Goal: Information Seeking & Learning: Find specific fact

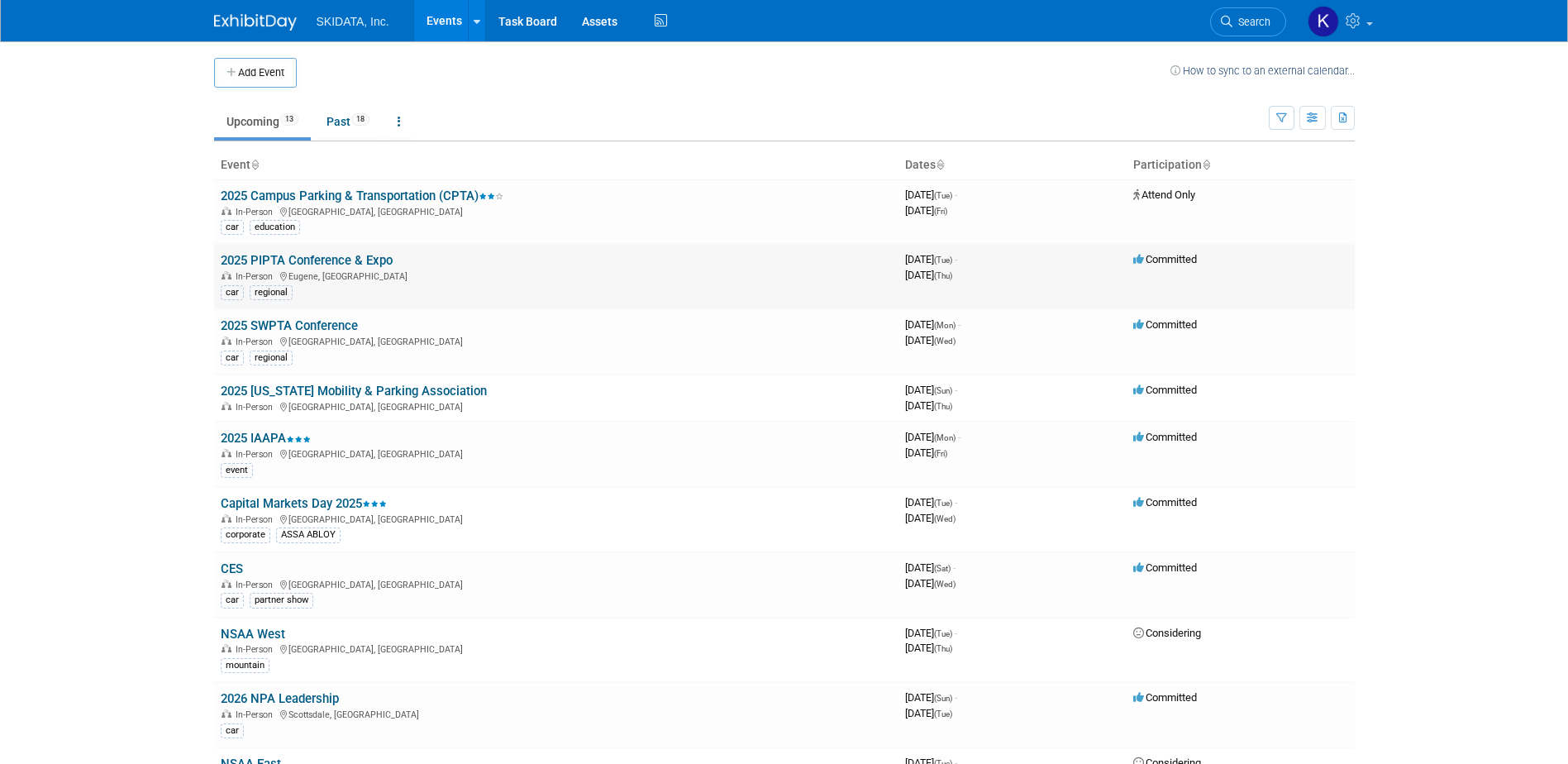
click at [332, 257] on link "2025 PIPTA Conference & Expo" at bounding box center [307, 260] width 172 height 15
click at [333, 326] on link "2025 SWPTA Conference" at bounding box center [289, 325] width 137 height 15
click at [296, 323] on link "2025 SWPTA Conference" at bounding box center [289, 325] width 137 height 15
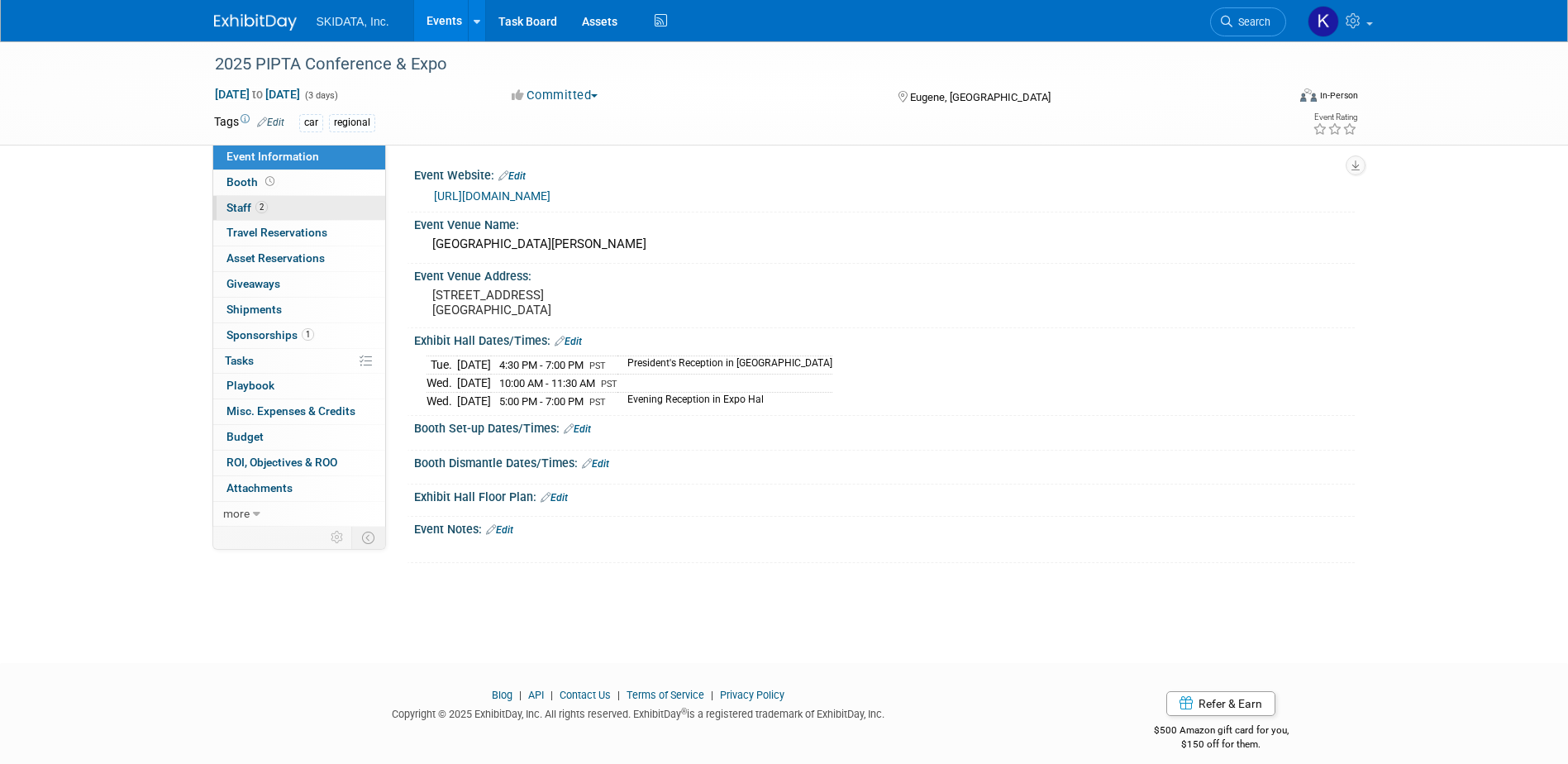
click at [236, 208] on span "Staff 2" at bounding box center [248, 207] width 42 height 13
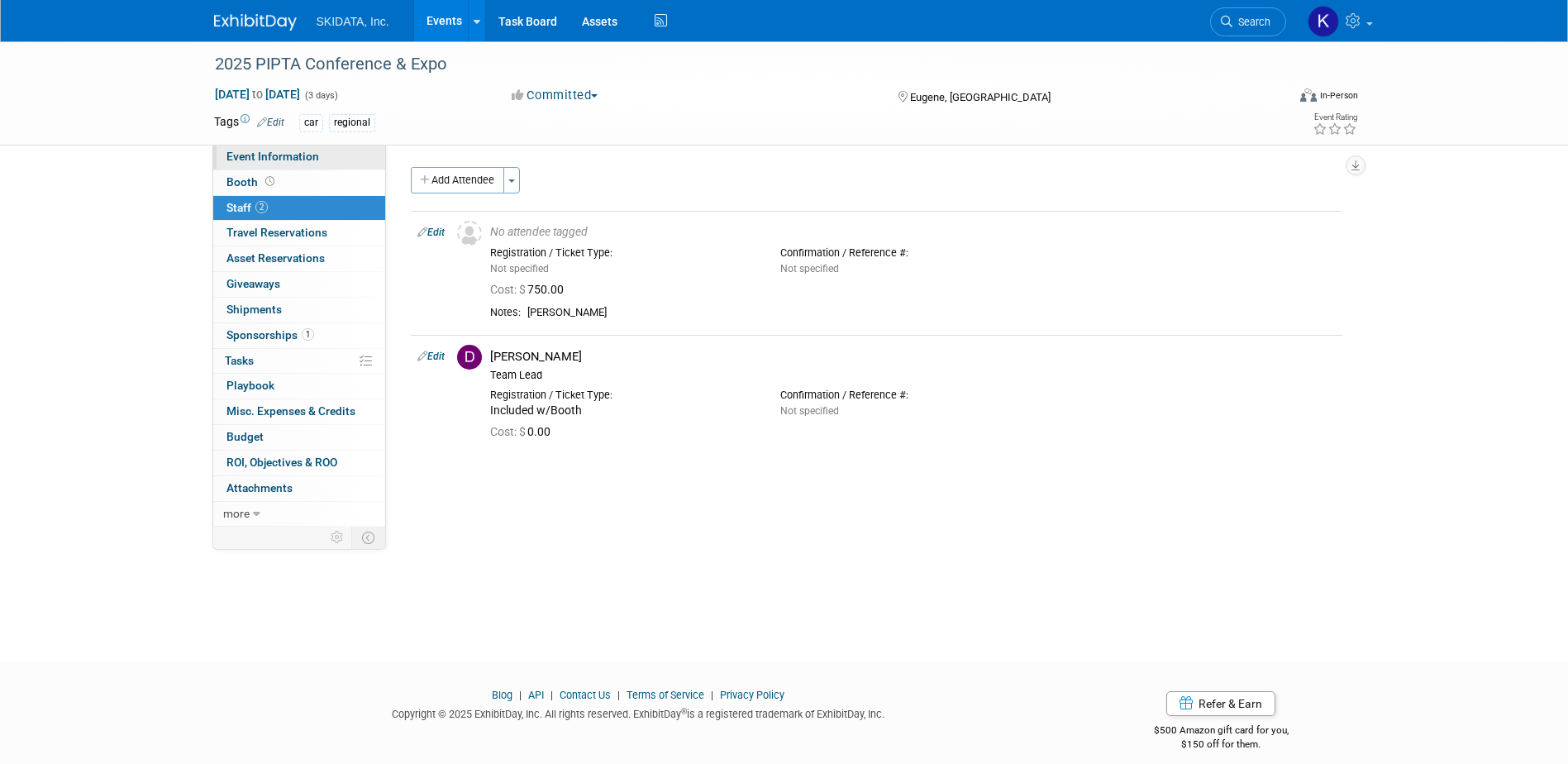
click at [236, 159] on span "Event Information" at bounding box center [273, 156] width 93 height 13
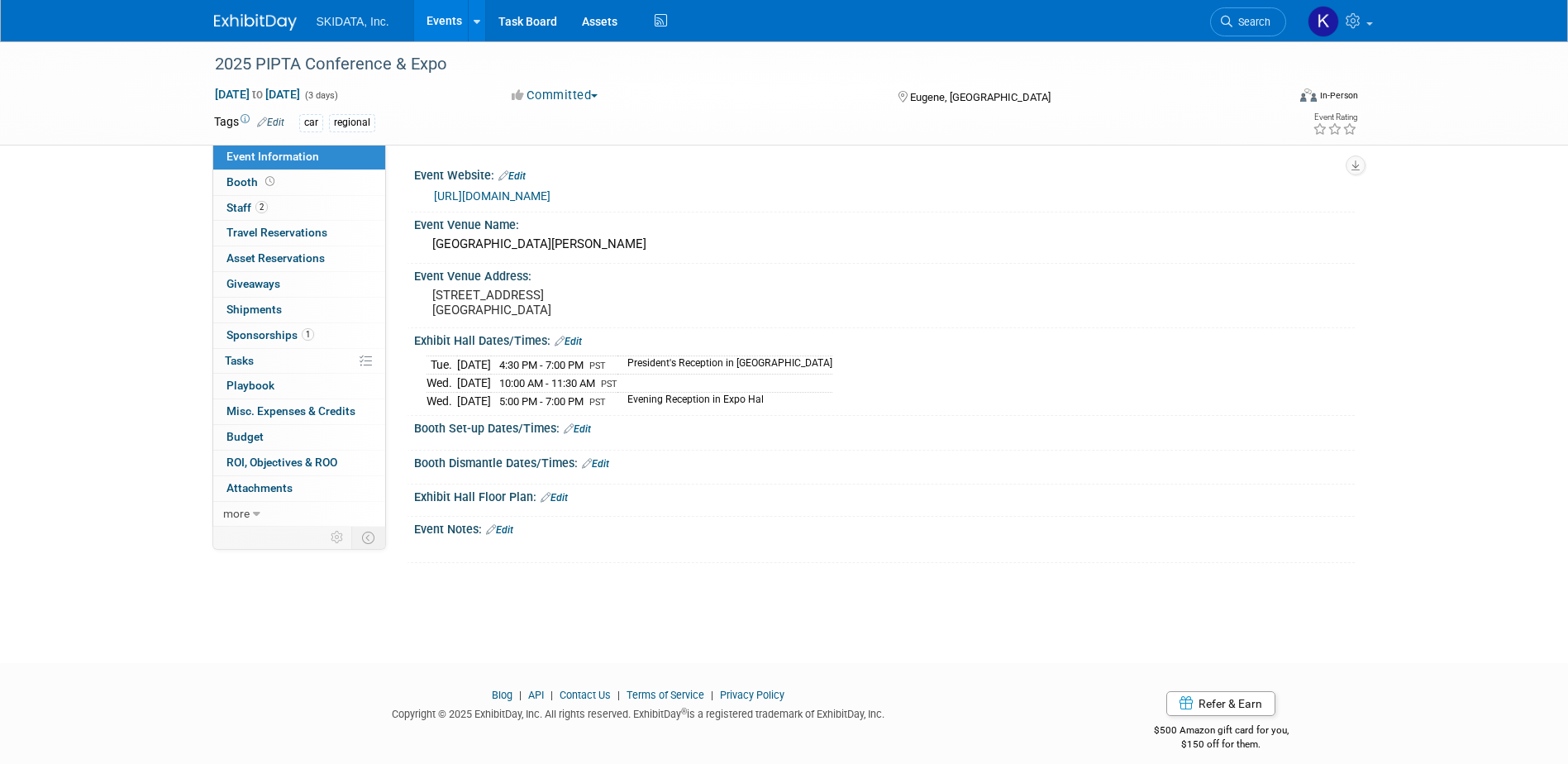
click at [128, 124] on div "2025 PIPTA Conference & Expo Oct 21, 2025 to Oct 23, 2025 (3 days) Oct 21, 2025…" at bounding box center [784, 94] width 1568 height 104
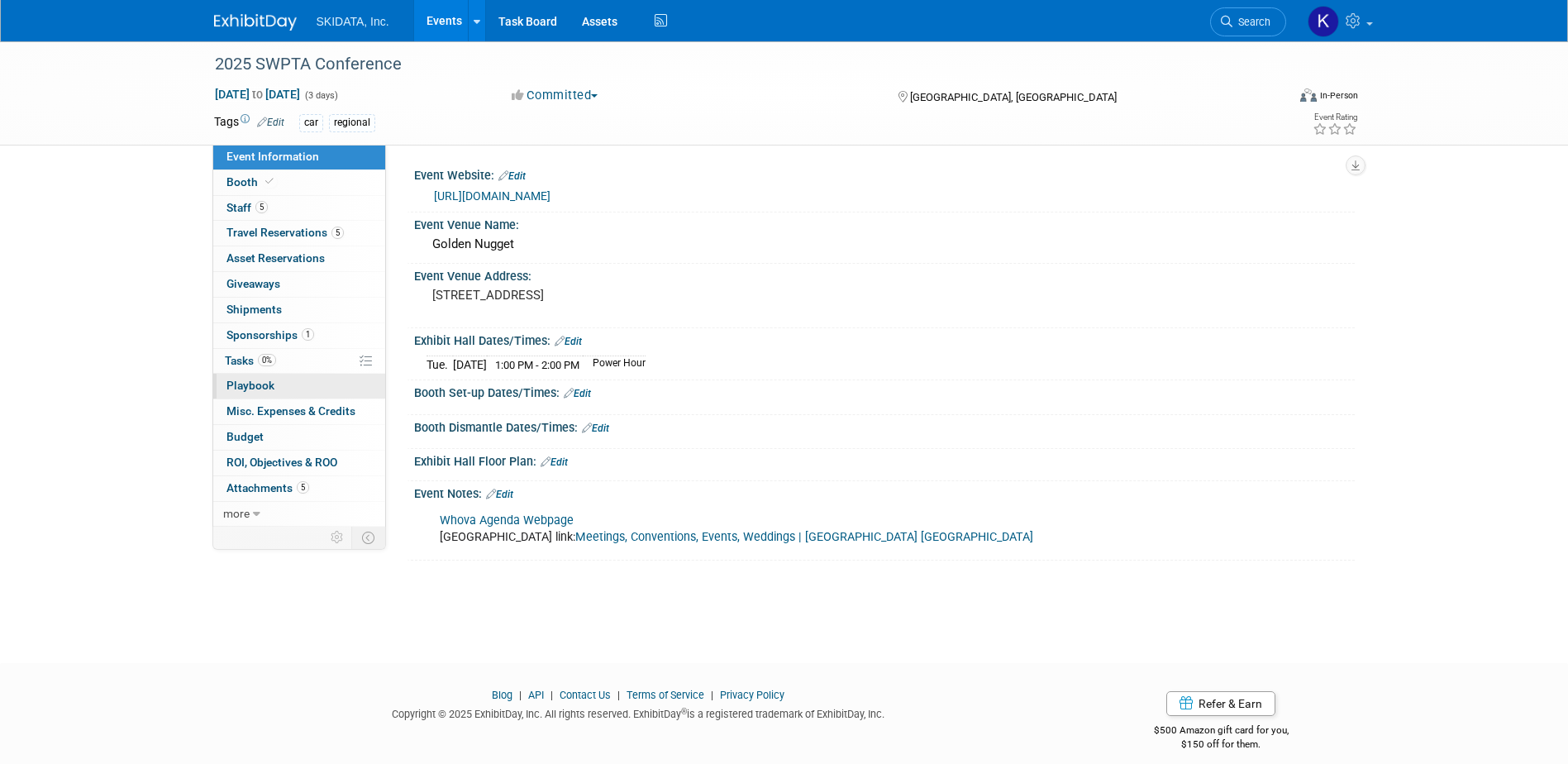
click at [269, 382] on span "Playbook 0" at bounding box center [250, 385] width 48 height 13
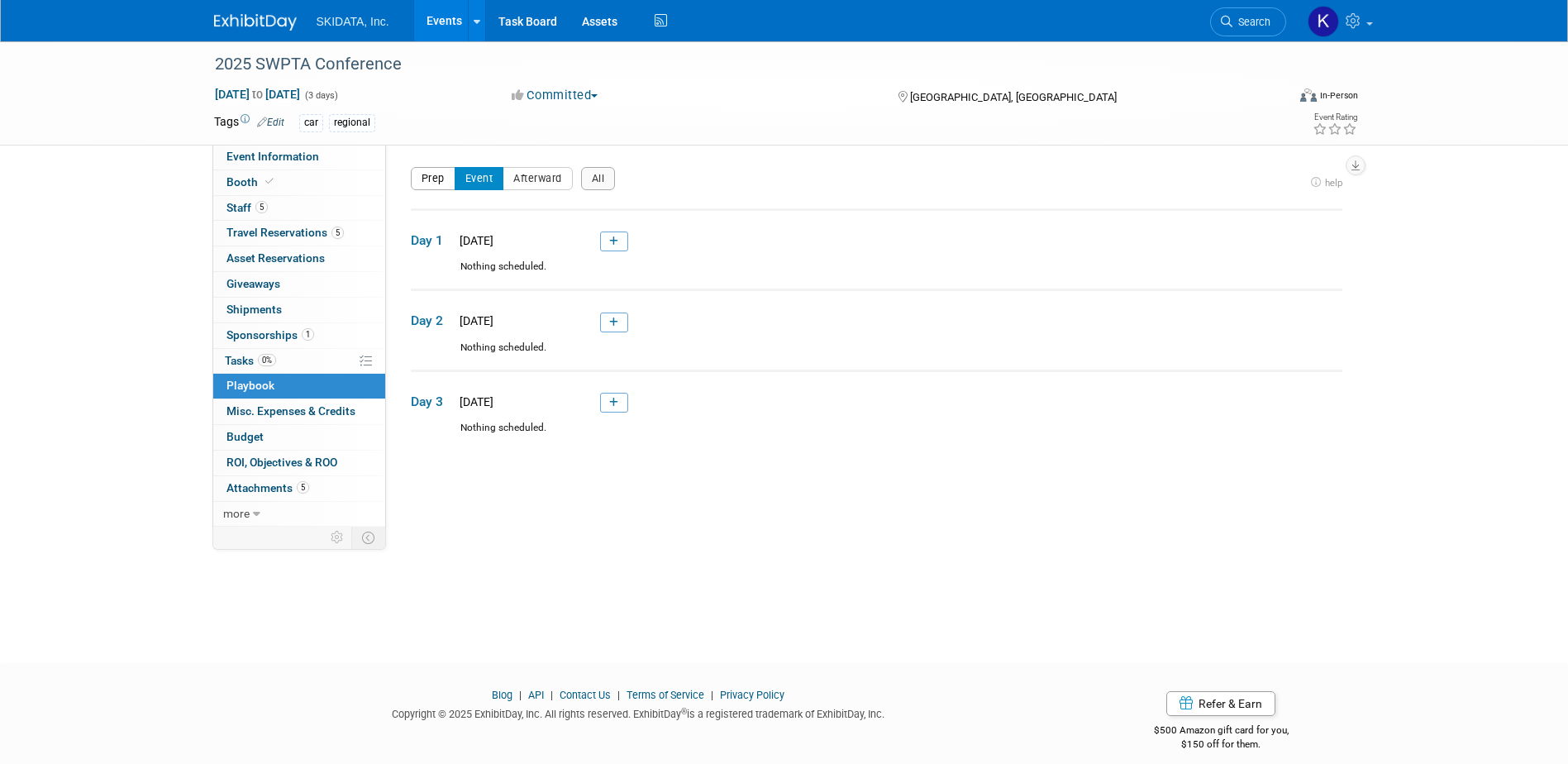
click at [432, 174] on button "Prep" at bounding box center [433, 178] width 44 height 23
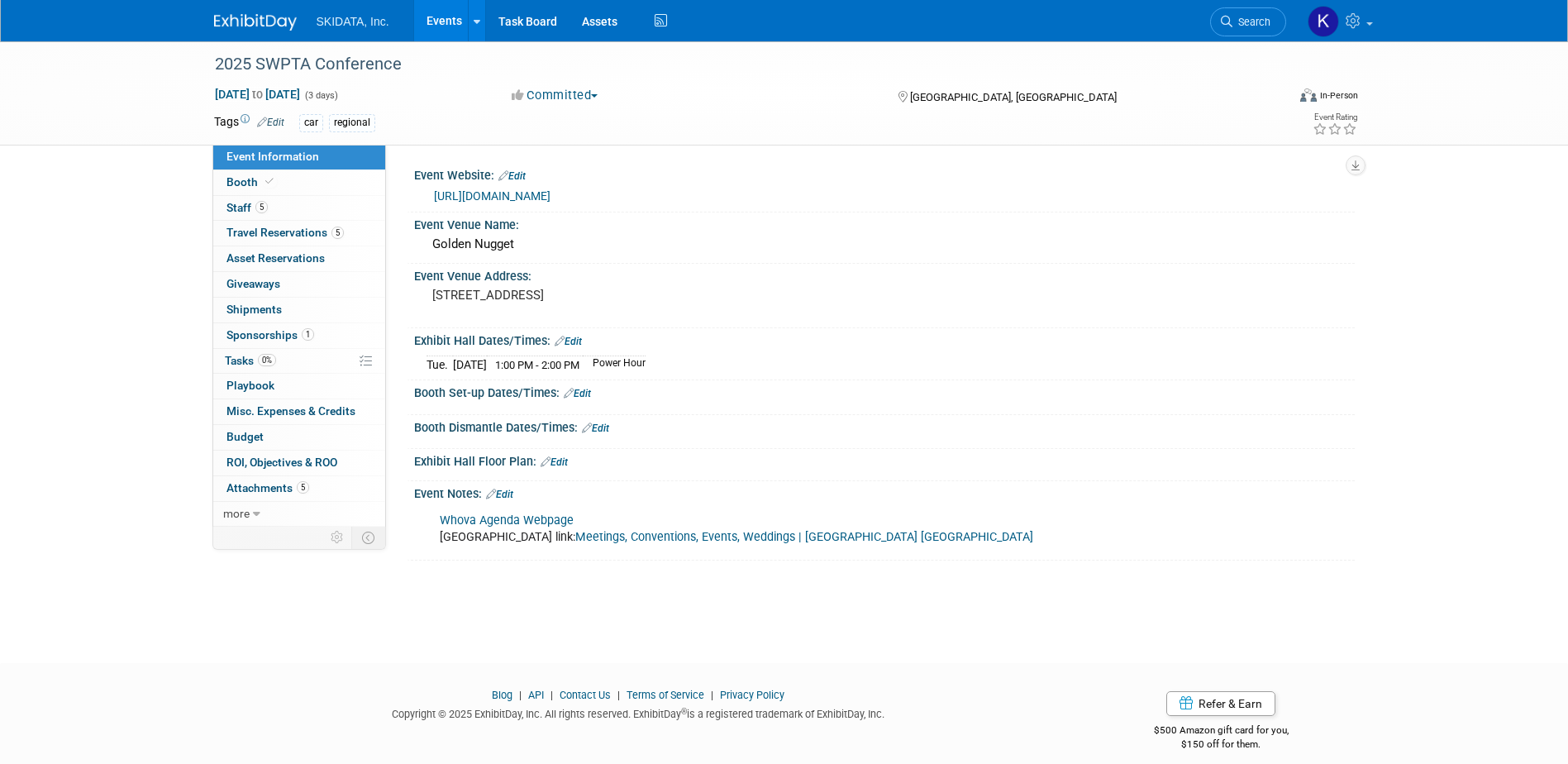
click at [483, 342] on div "Exhibit Hall Dates/Times: Edit" at bounding box center [885, 339] width 941 height 22
drag, startPoint x: 905, startPoint y: 546, endPoint x: 931, endPoint y: 544, distance: 26.1
click at [931, 544] on div "Whova Agenda Webpage Golden Nugget Hotel link: Meetings, Conventions, Events, W…" at bounding box center [801, 528] width 745 height 50
drag, startPoint x: 671, startPoint y: 568, endPoint x: 348, endPoint y: 496, distance: 330.9
click at [662, 568] on div "2025 SWPTA Conference Oct 27, 2025 to Oct 29, 2025 (3 days) Oct 27, 2025 to Oct…" at bounding box center [784, 337] width 1568 height 592
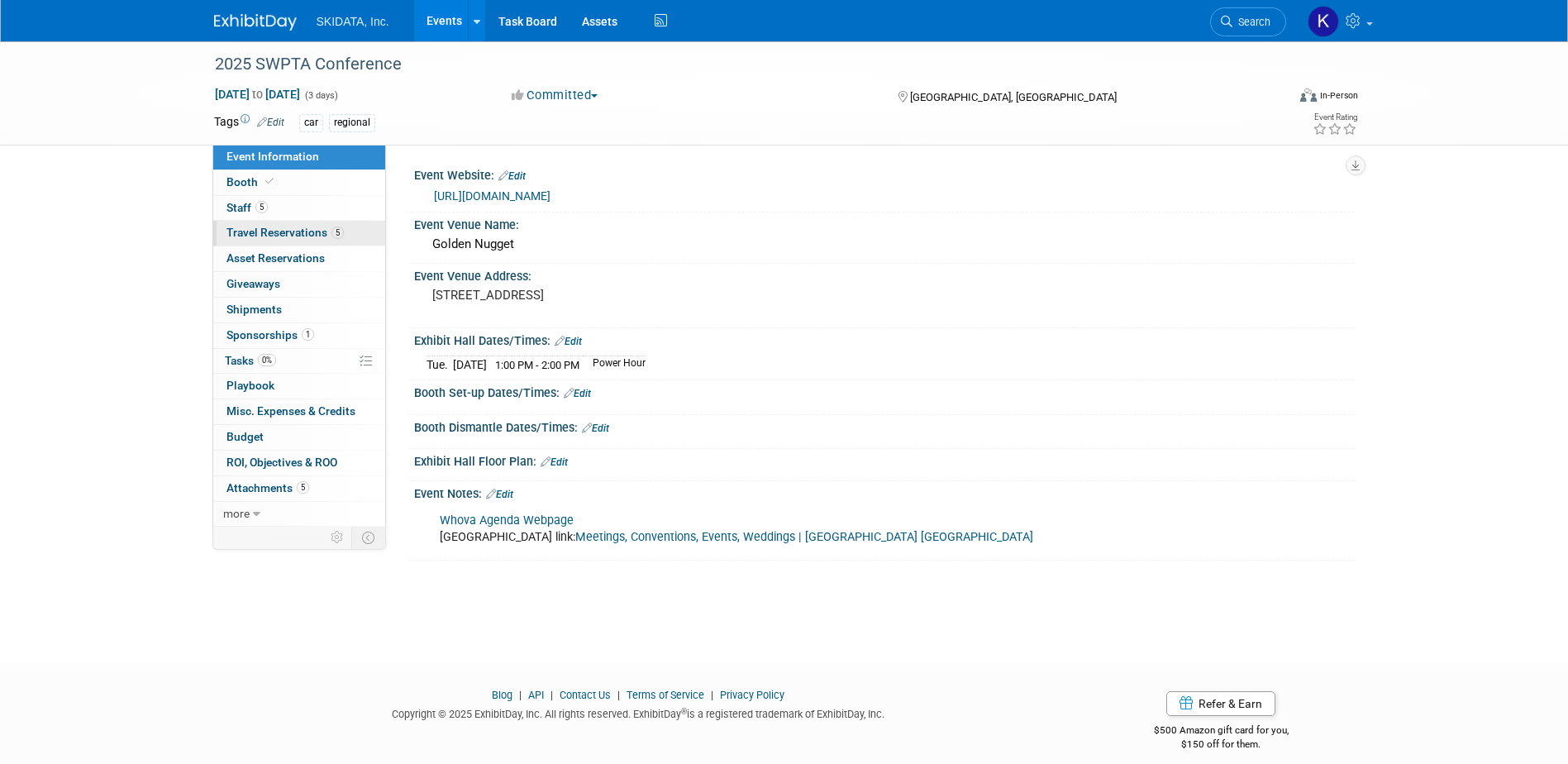
click at [264, 232] on span "Travel Reservations 5" at bounding box center [285, 232] width 117 height 13
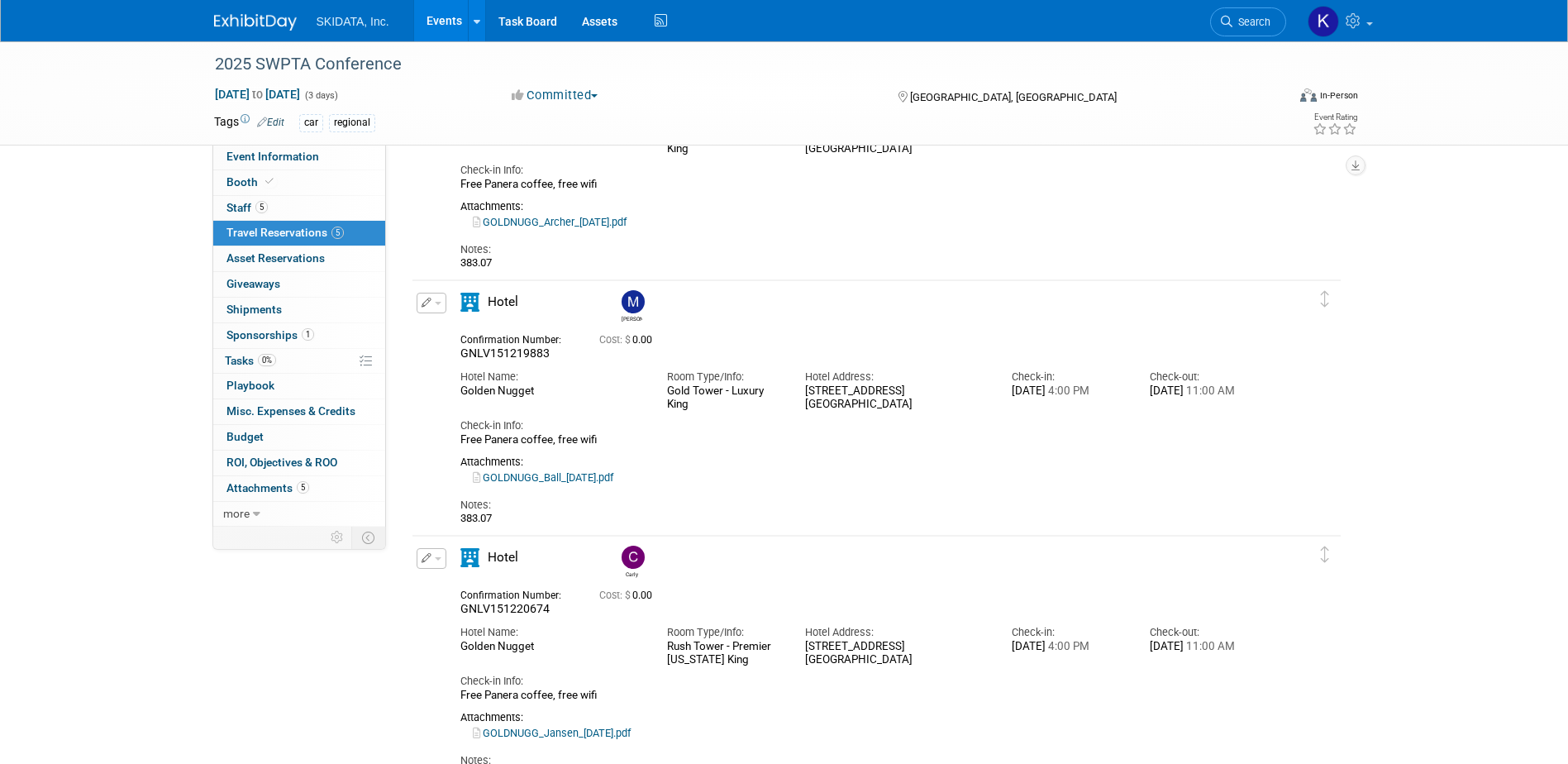
scroll to position [187, 0]
click at [256, 485] on span "Attachments 5" at bounding box center [268, 488] width 83 height 13
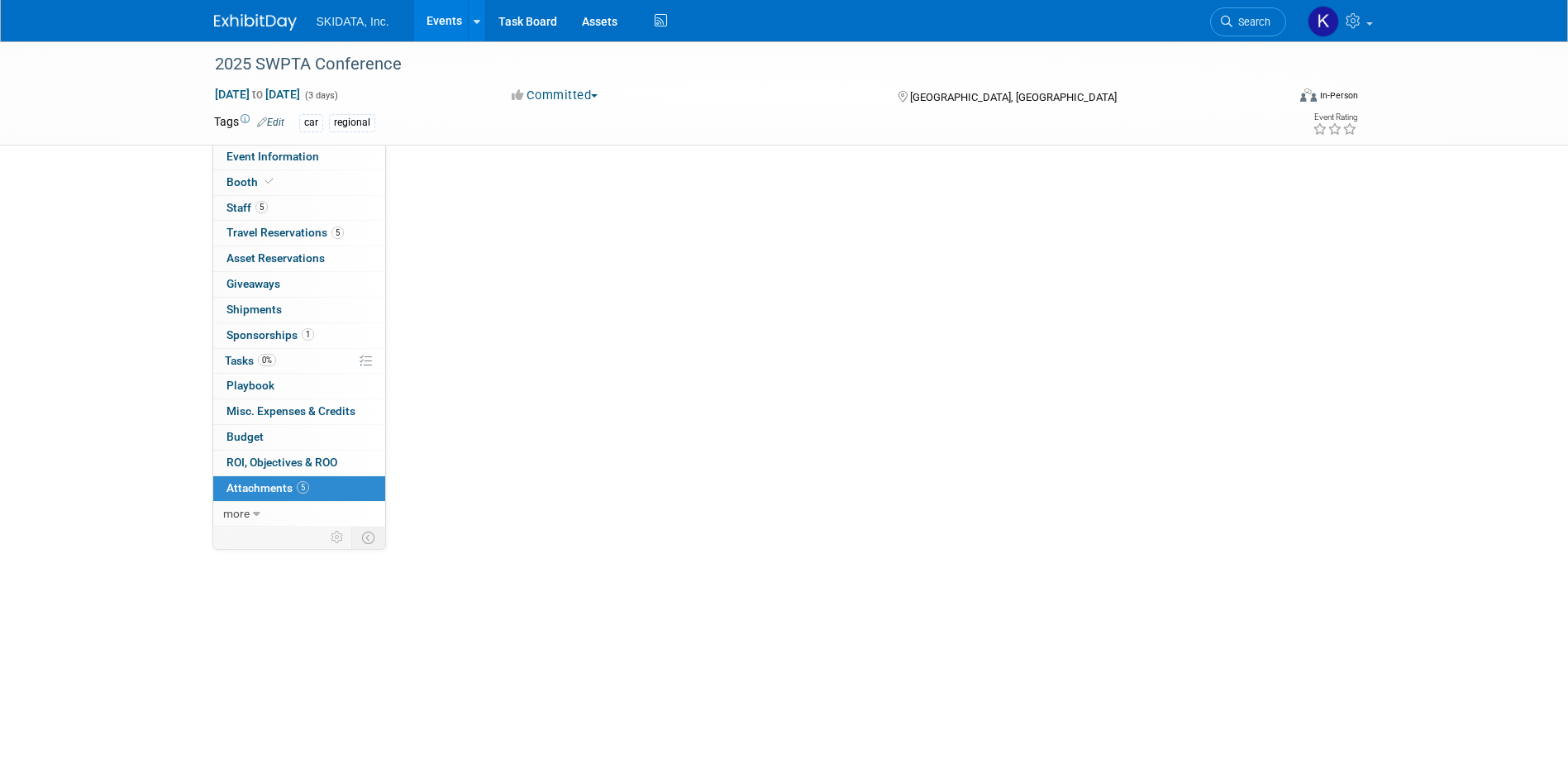
scroll to position [0, 0]
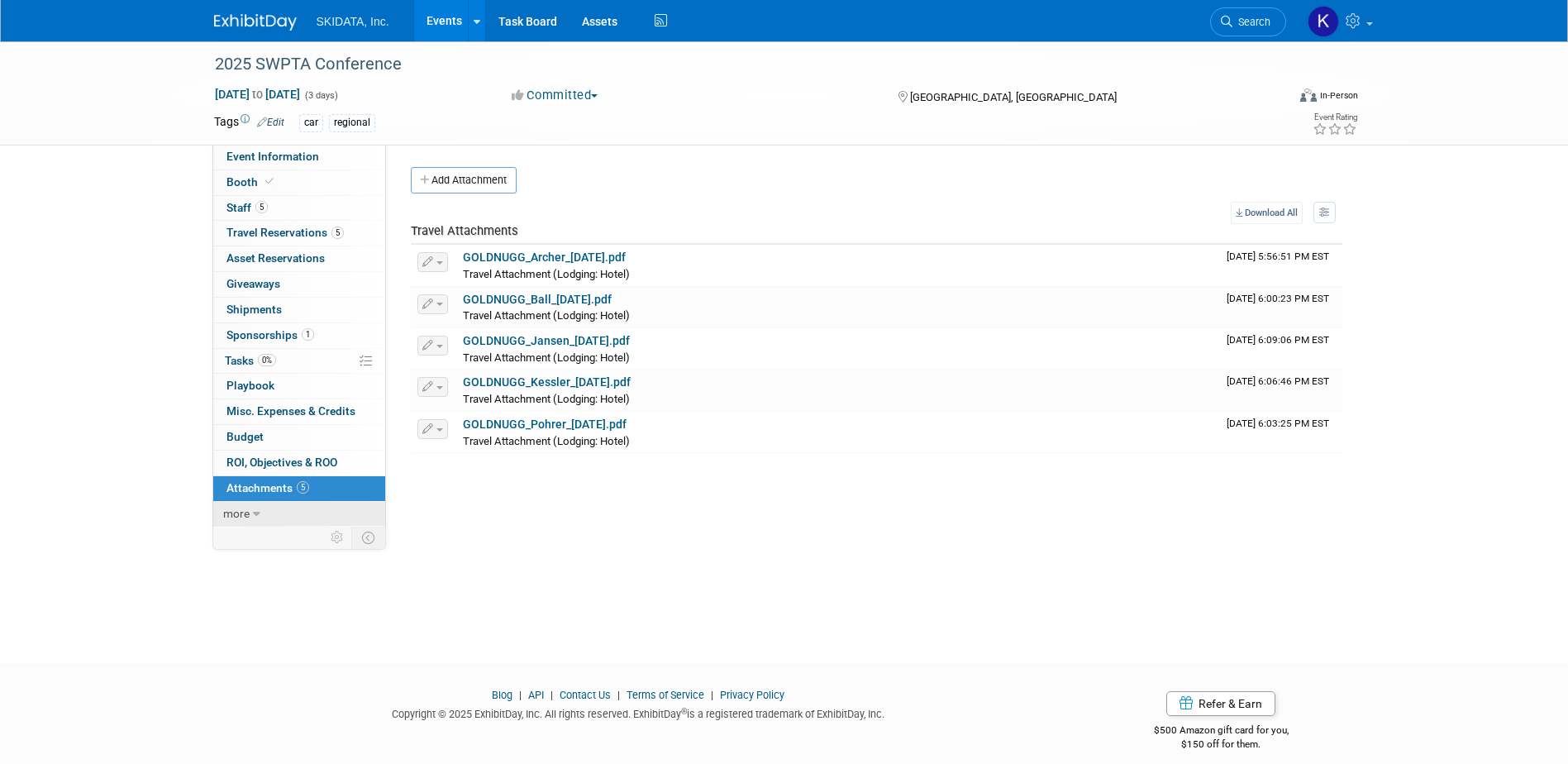
click at [237, 512] on span "more" at bounding box center [236, 513] width 26 height 13
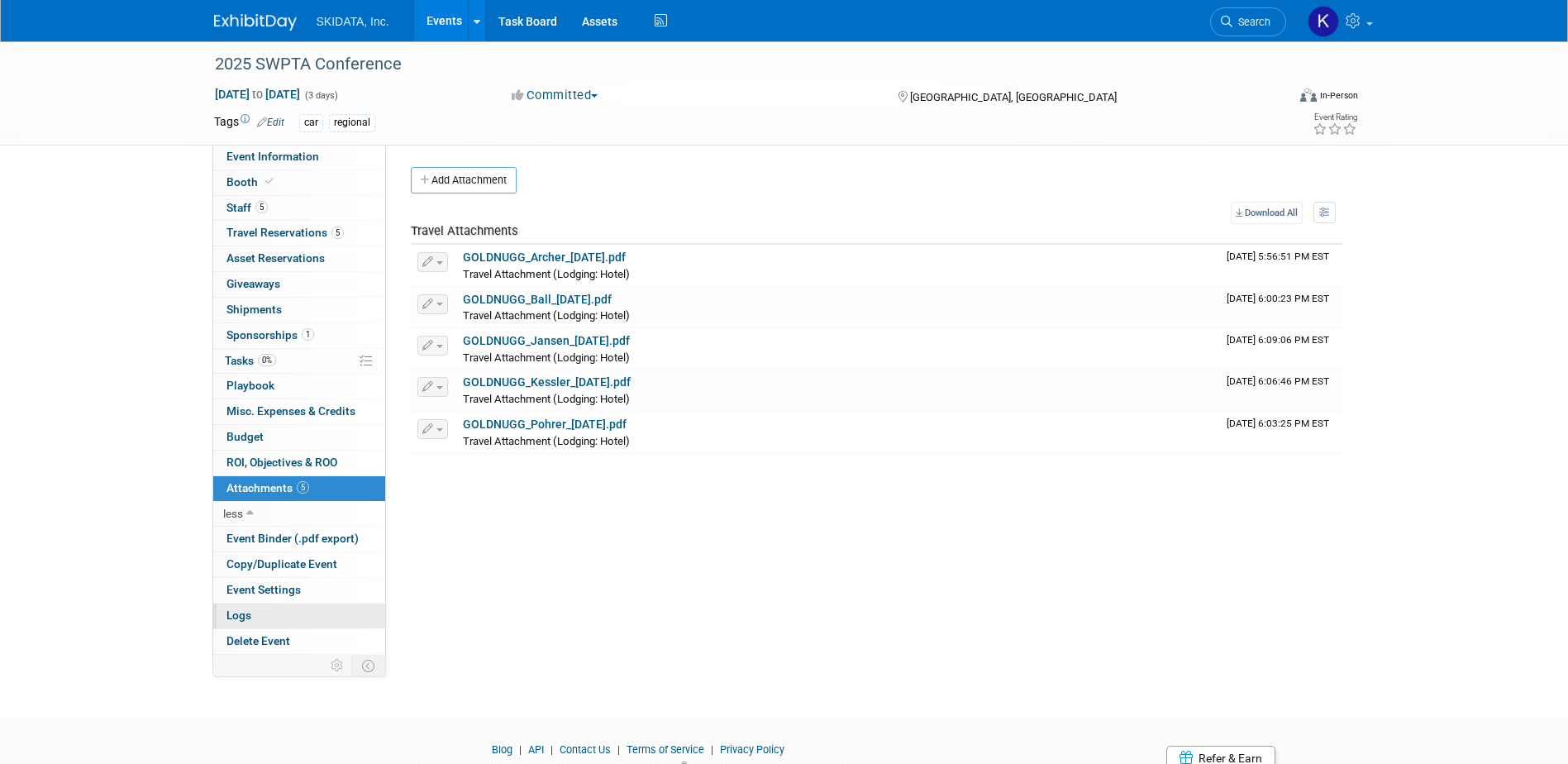
click at [235, 613] on span "Logs" at bounding box center [239, 615] width 25 height 13
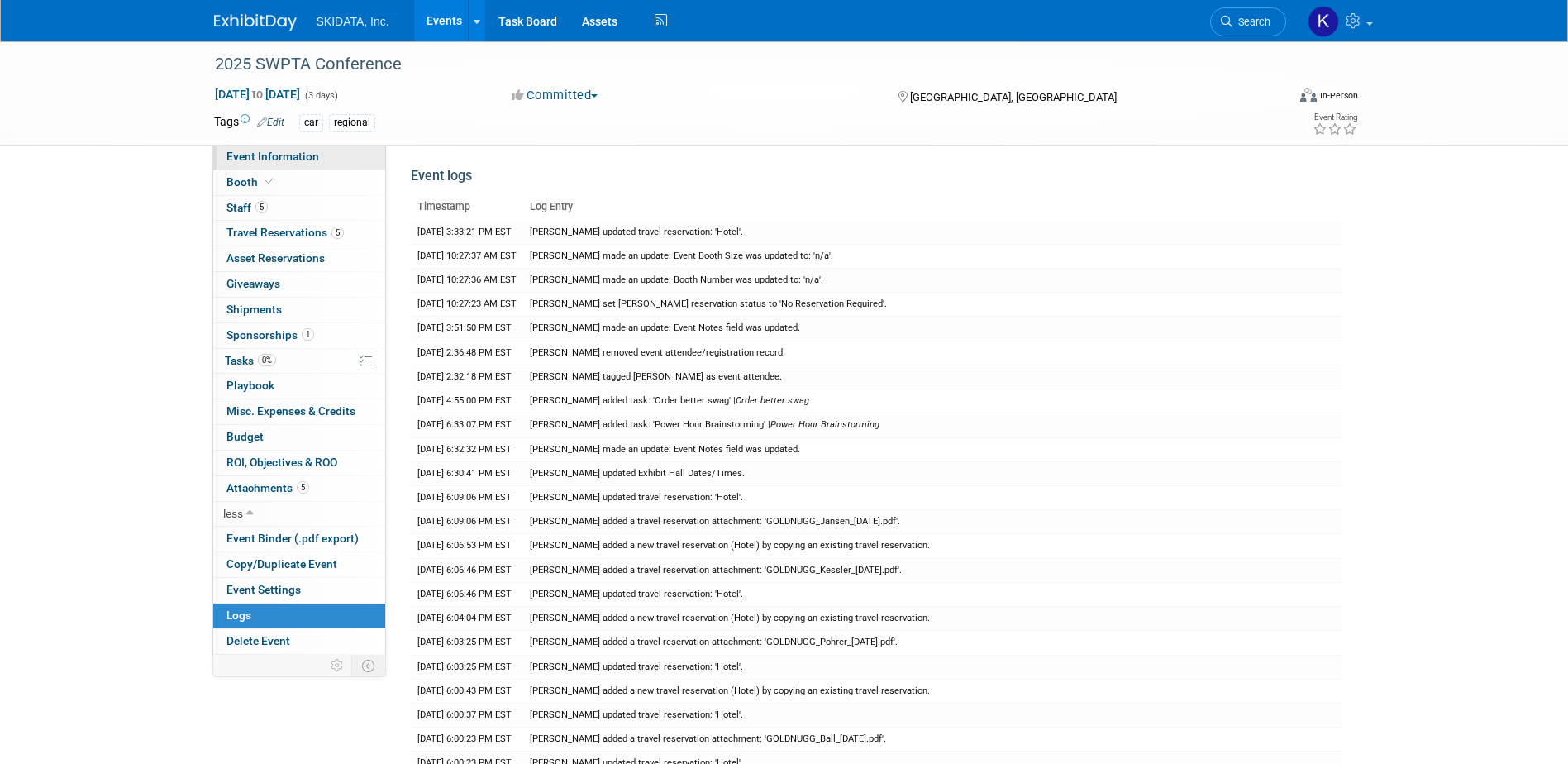
click at [296, 156] on span "Event Information" at bounding box center [273, 156] width 93 height 13
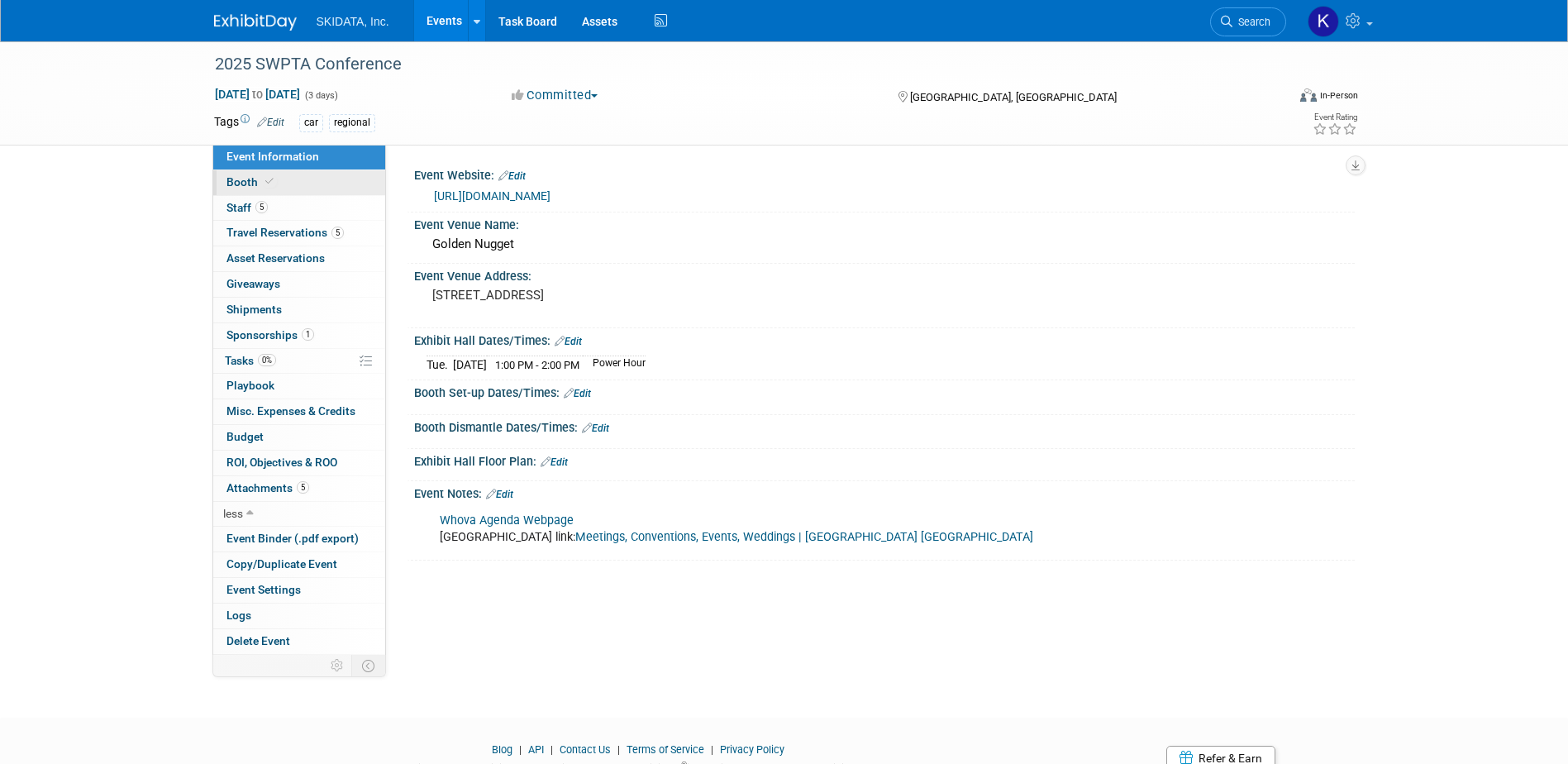
click at [238, 176] on span "Booth" at bounding box center [252, 182] width 50 height 13
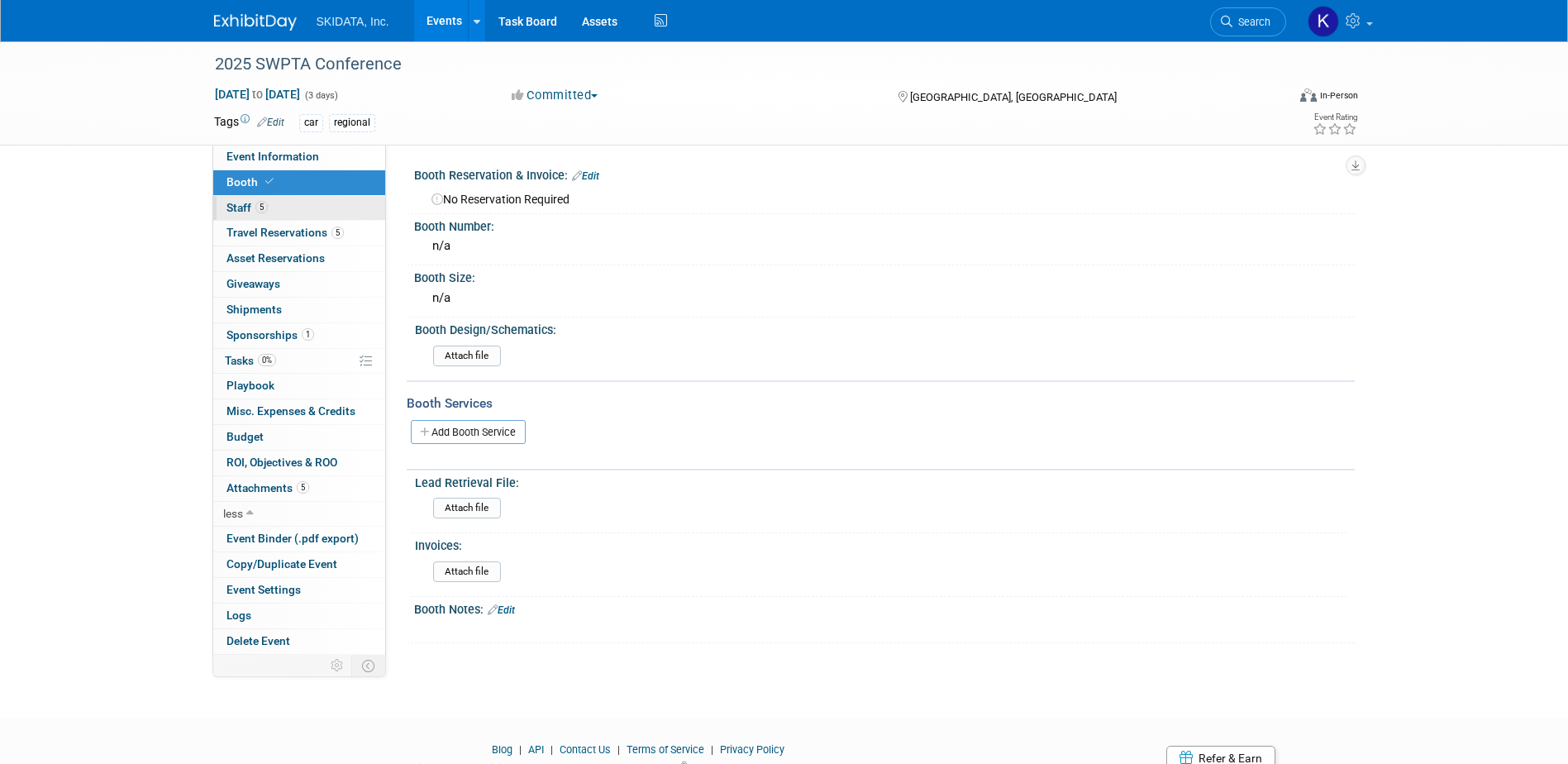
click at [238, 205] on span "Staff 5" at bounding box center [248, 207] width 42 height 13
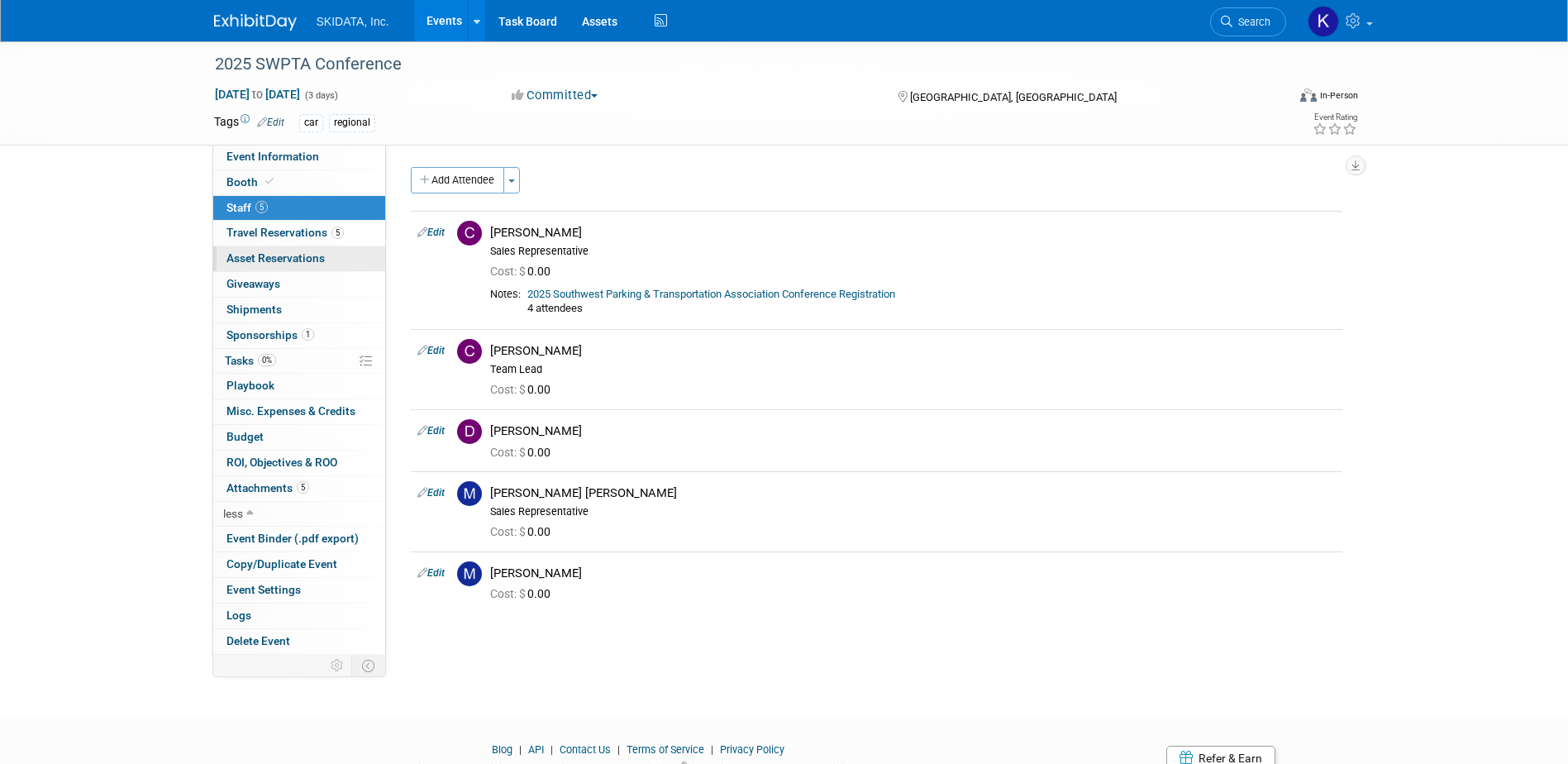
click at [242, 257] on span "Asset Reservations 0" at bounding box center [276, 257] width 98 height 13
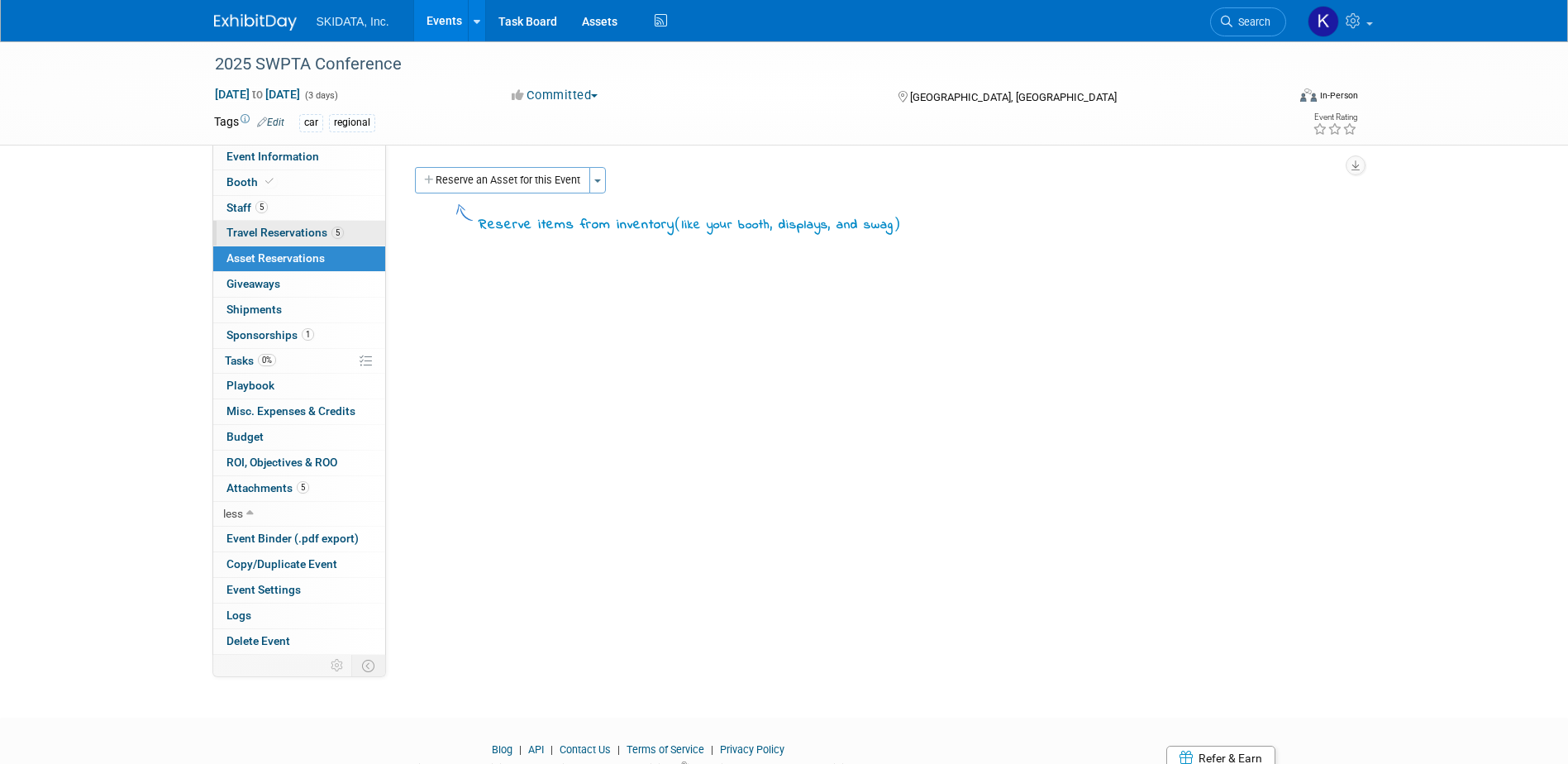
click at [242, 229] on span "Travel Reservations 5" at bounding box center [285, 232] width 117 height 13
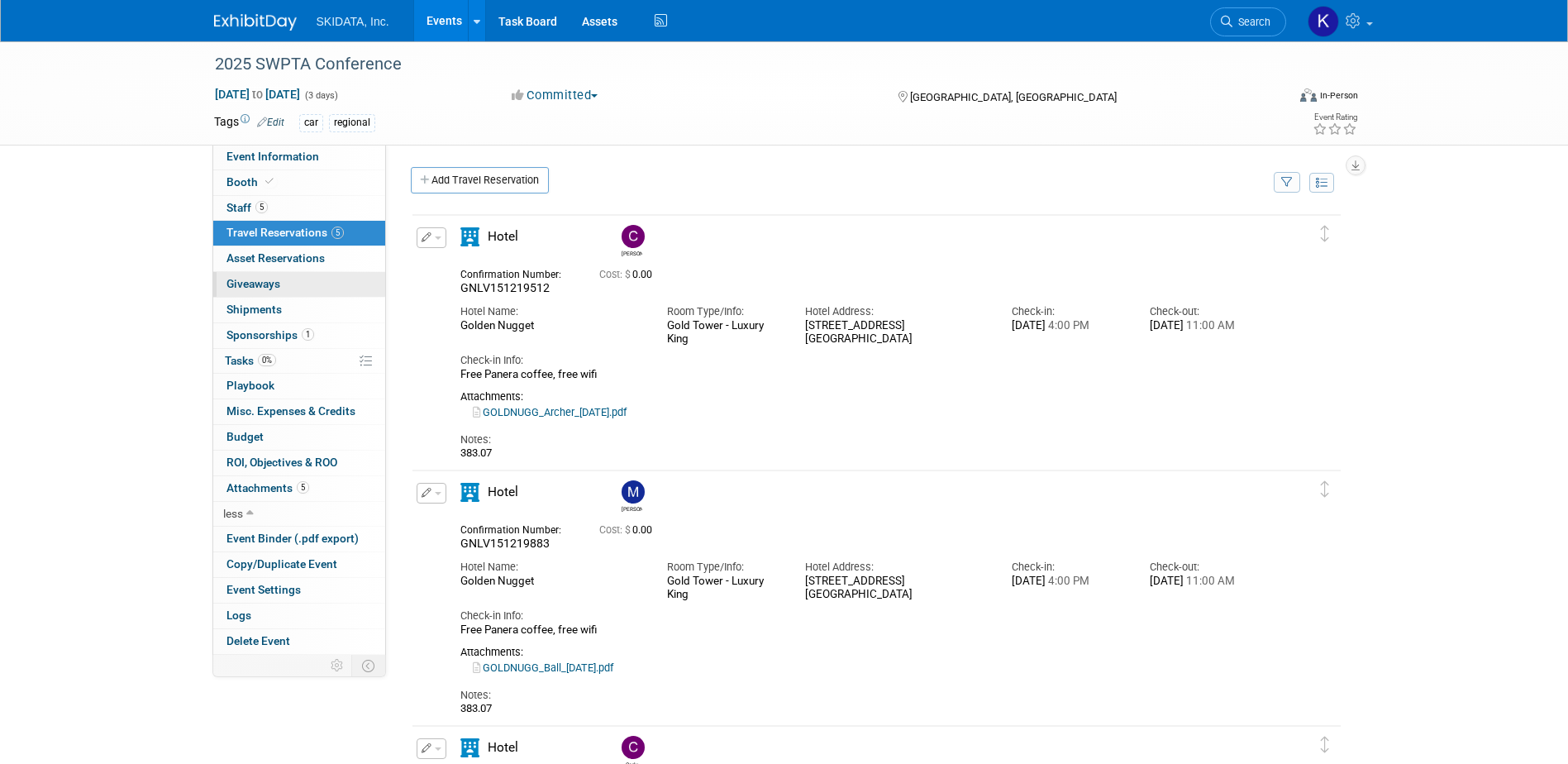
click at [245, 280] on span "Giveaways 0" at bounding box center [254, 283] width 54 height 13
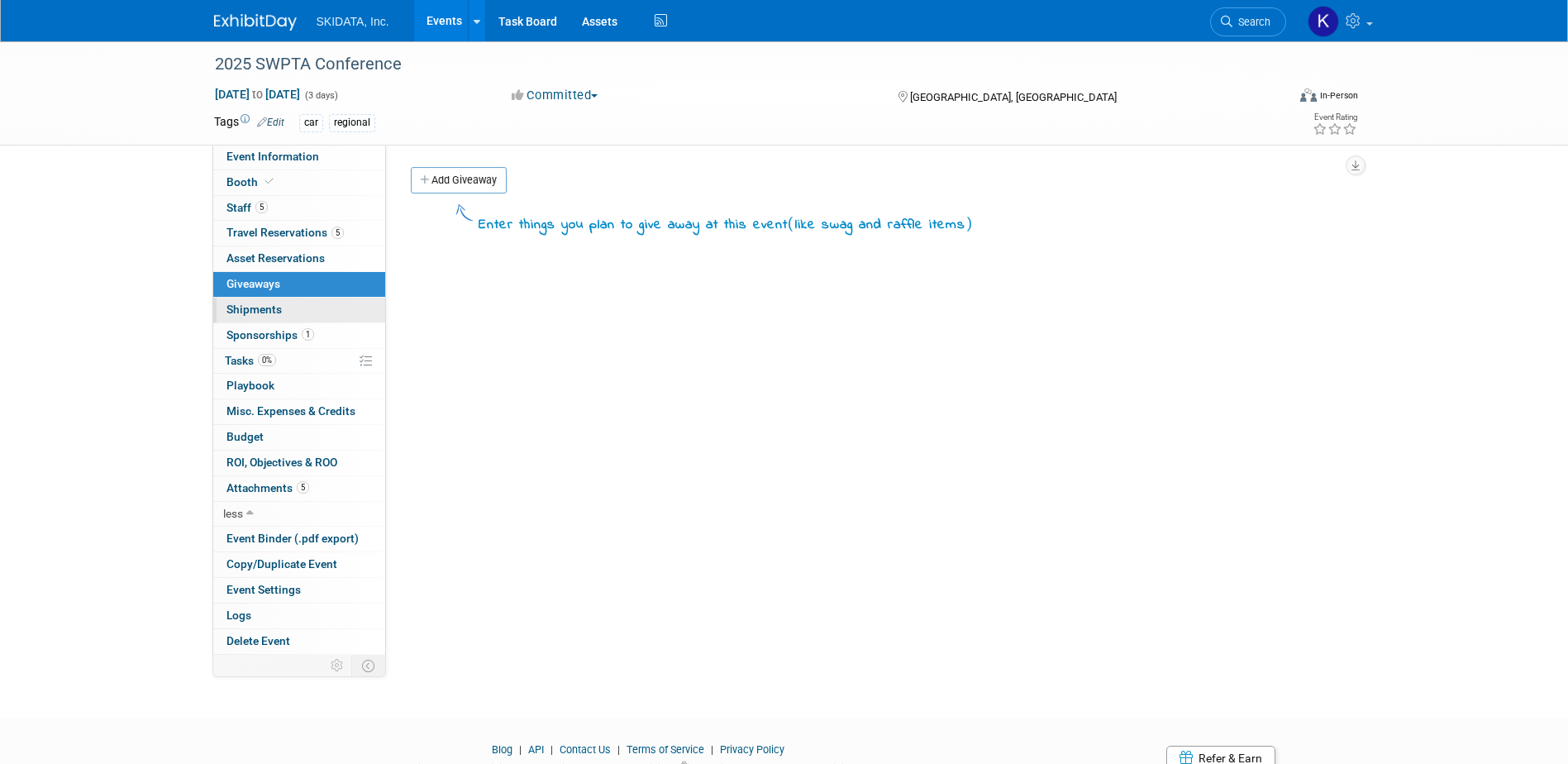
click at [239, 312] on span "Shipments 0" at bounding box center [255, 309] width 56 height 13
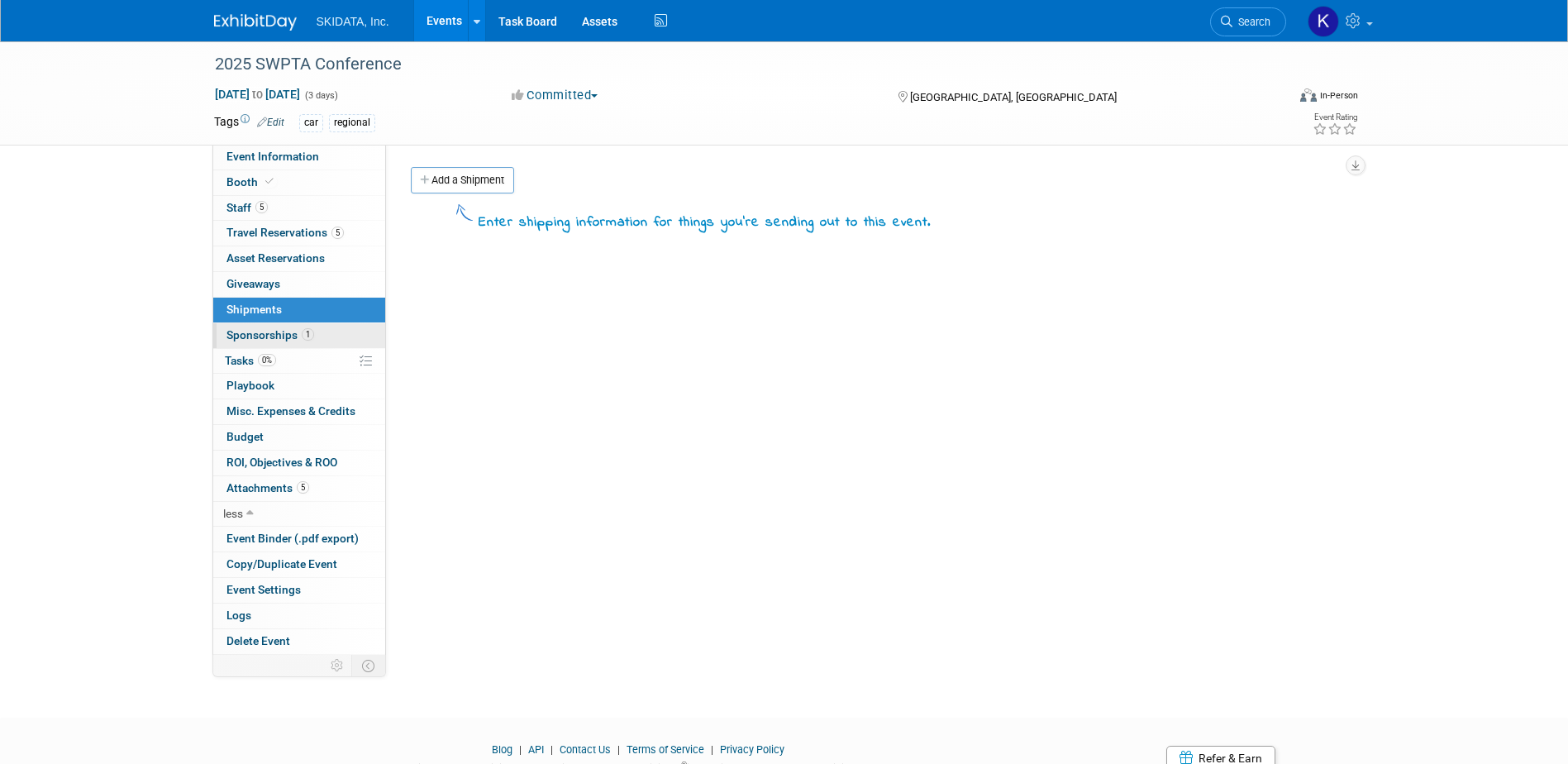
click at [256, 330] on span "Sponsorships 1" at bounding box center [270, 335] width 88 height 13
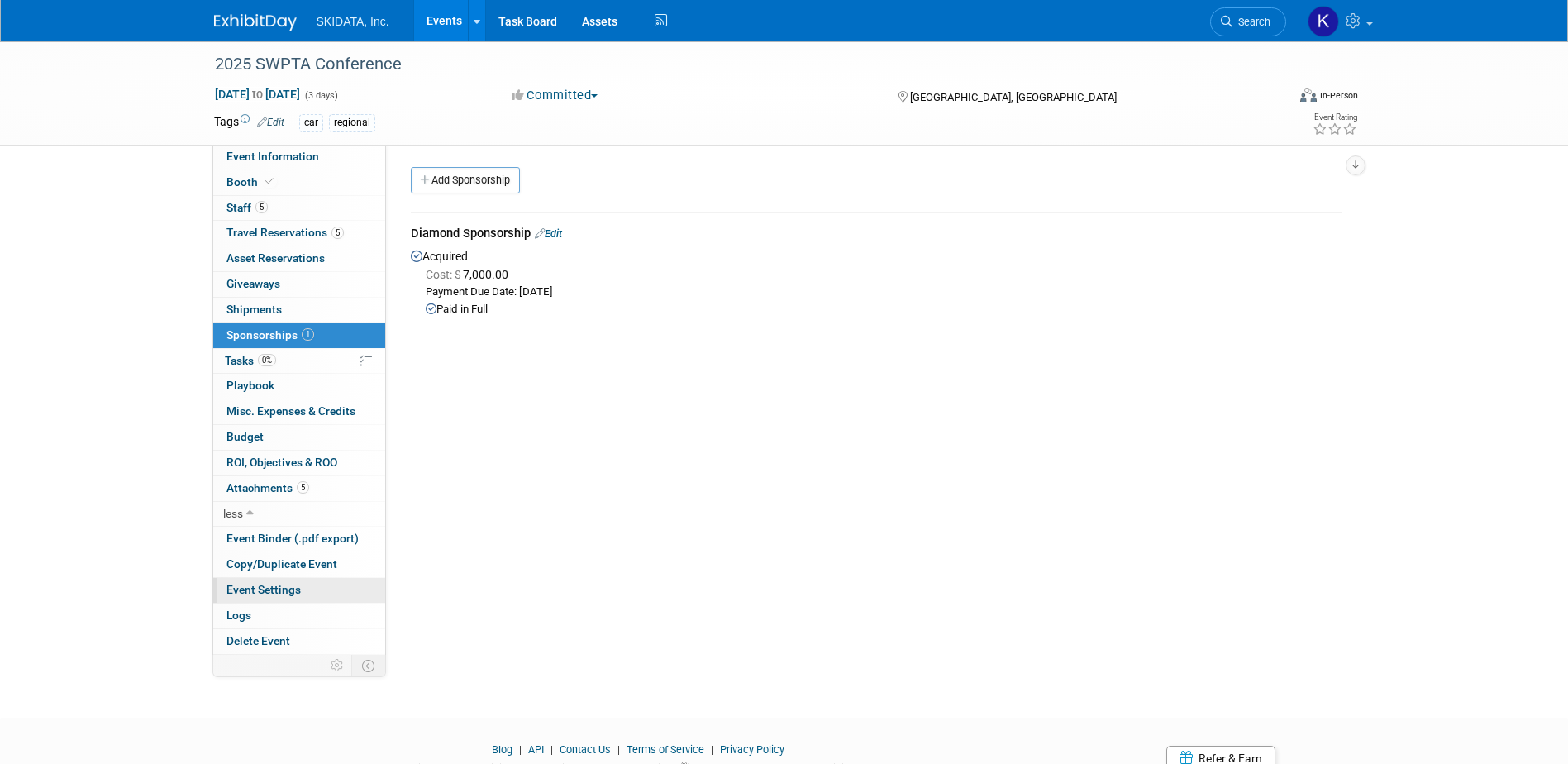
click at [249, 588] on span "Event Settings" at bounding box center [264, 589] width 75 height 13
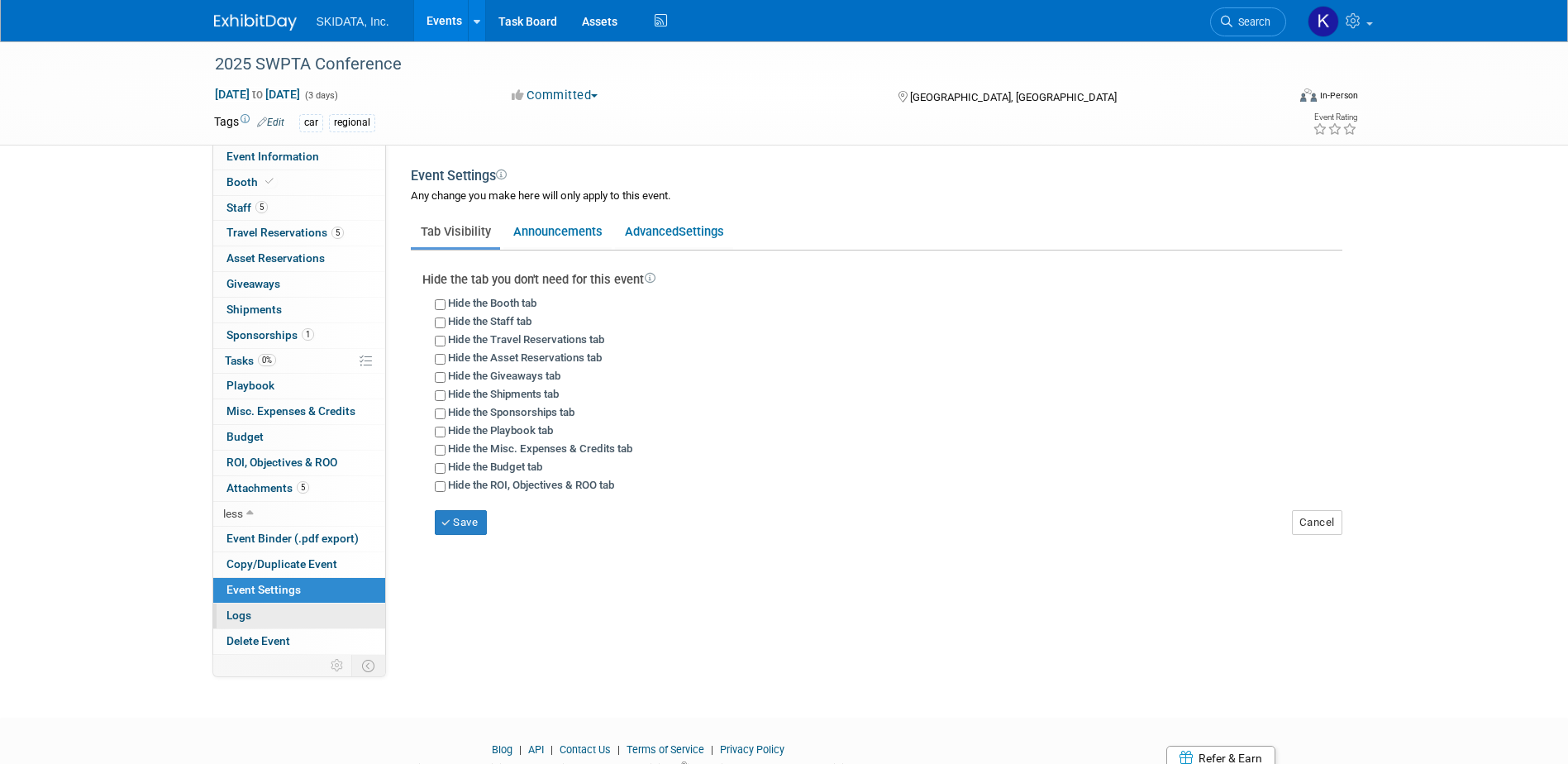
click at [242, 612] on span "Logs" at bounding box center [239, 615] width 25 height 13
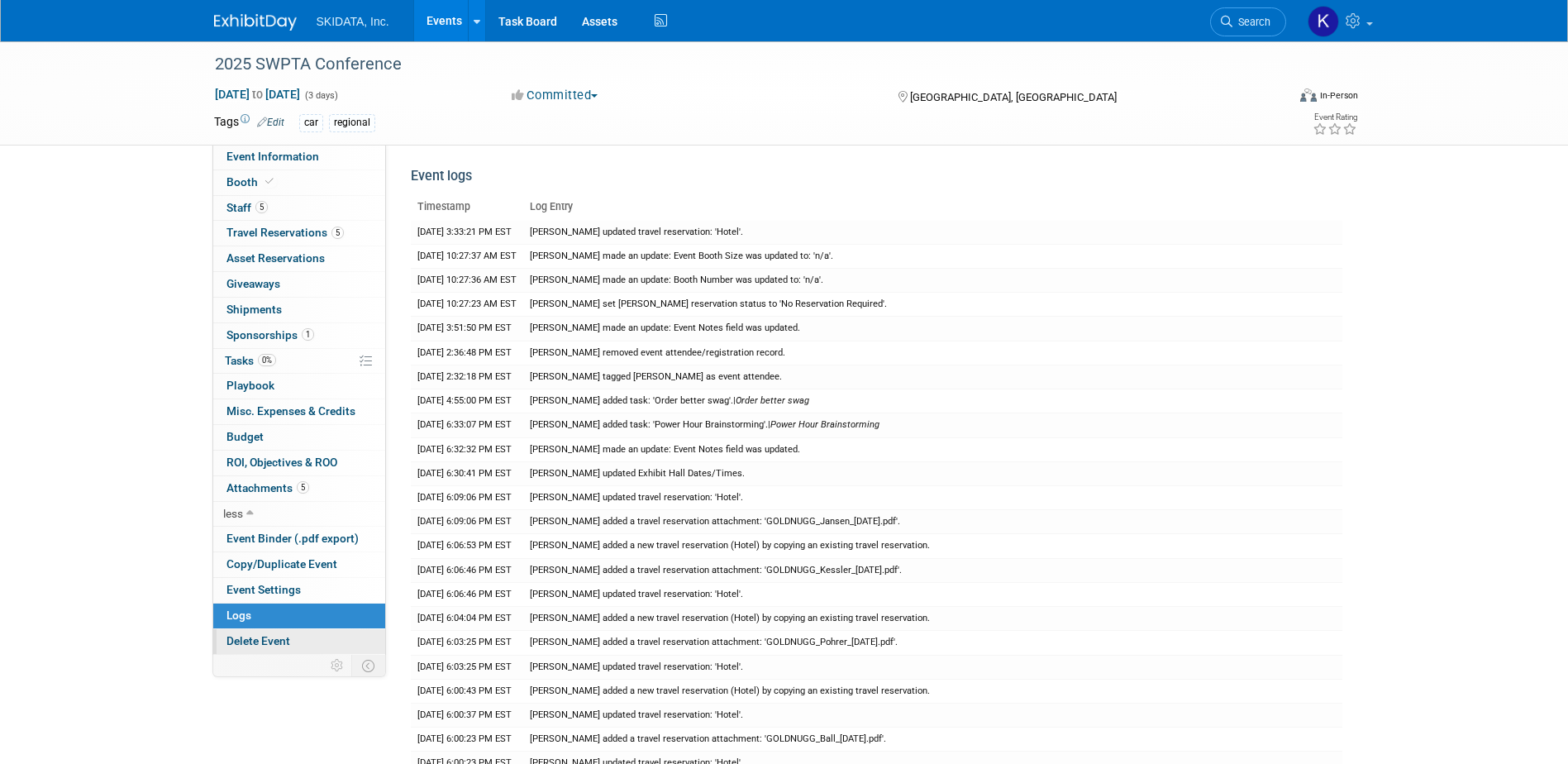
click at [248, 640] on span "Delete Event" at bounding box center [258, 641] width 63 height 13
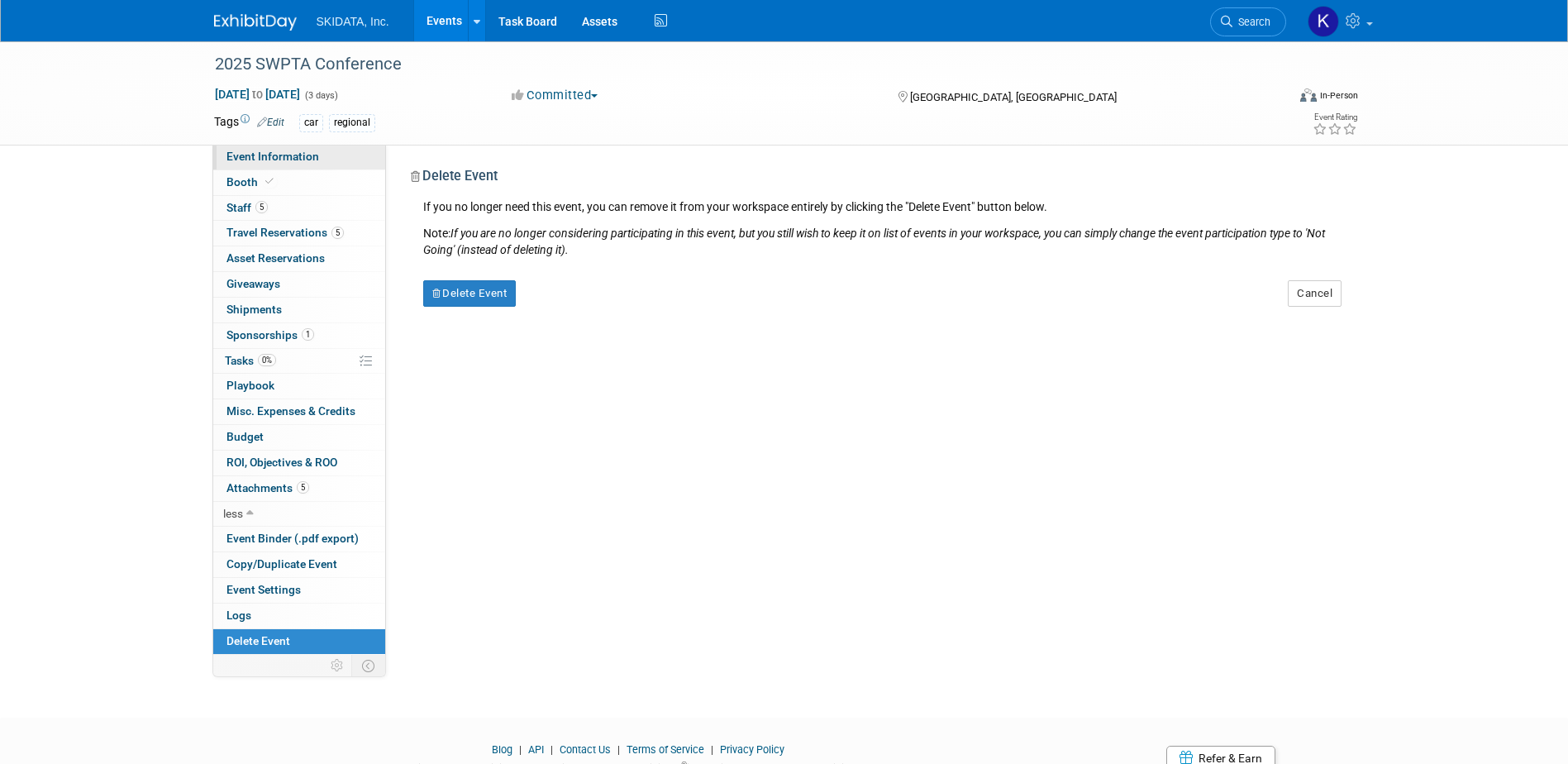
click at [239, 151] on span "Event Information" at bounding box center [273, 156] width 93 height 13
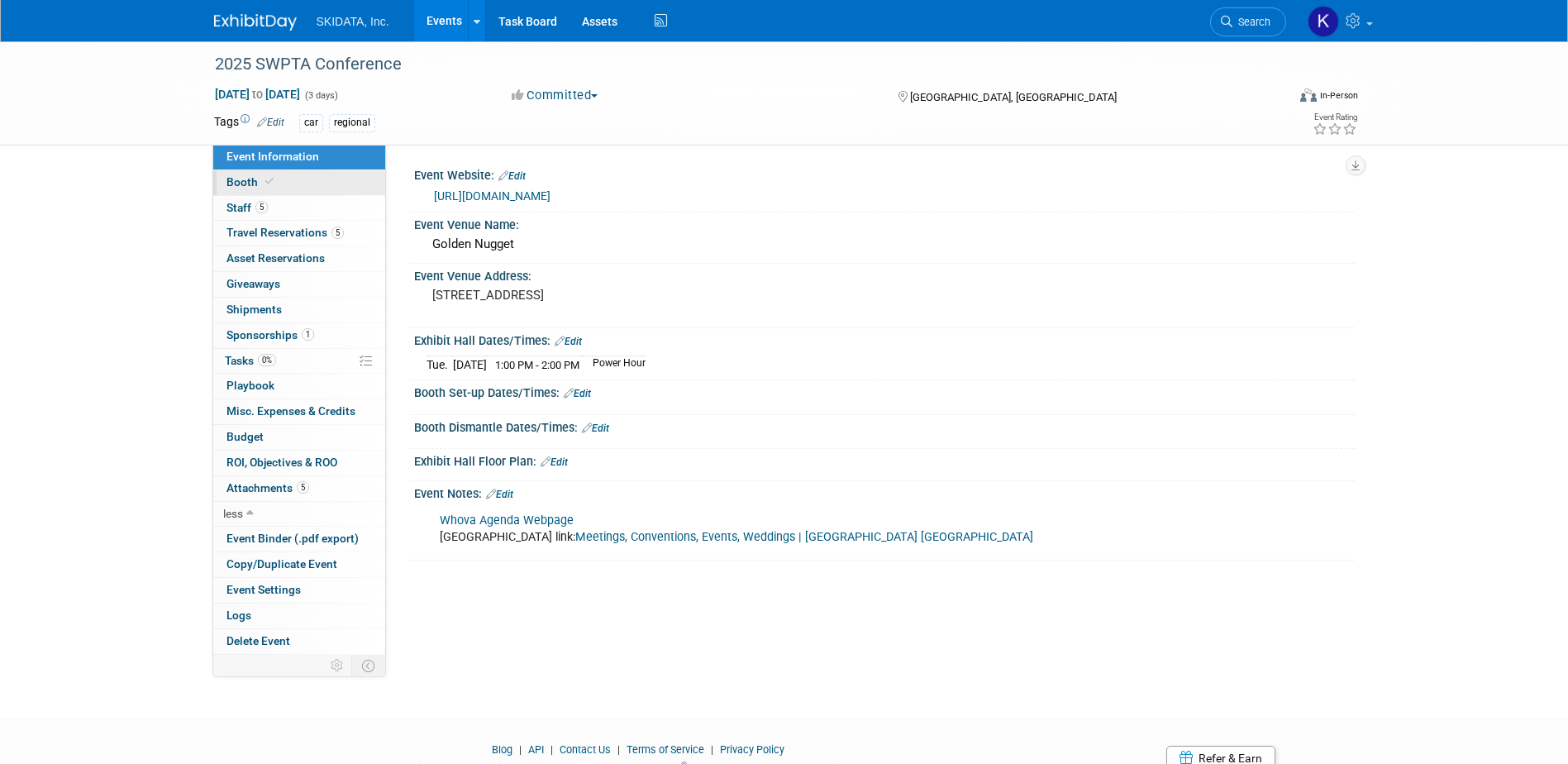
click at [242, 176] on span "Booth" at bounding box center [252, 182] width 50 height 13
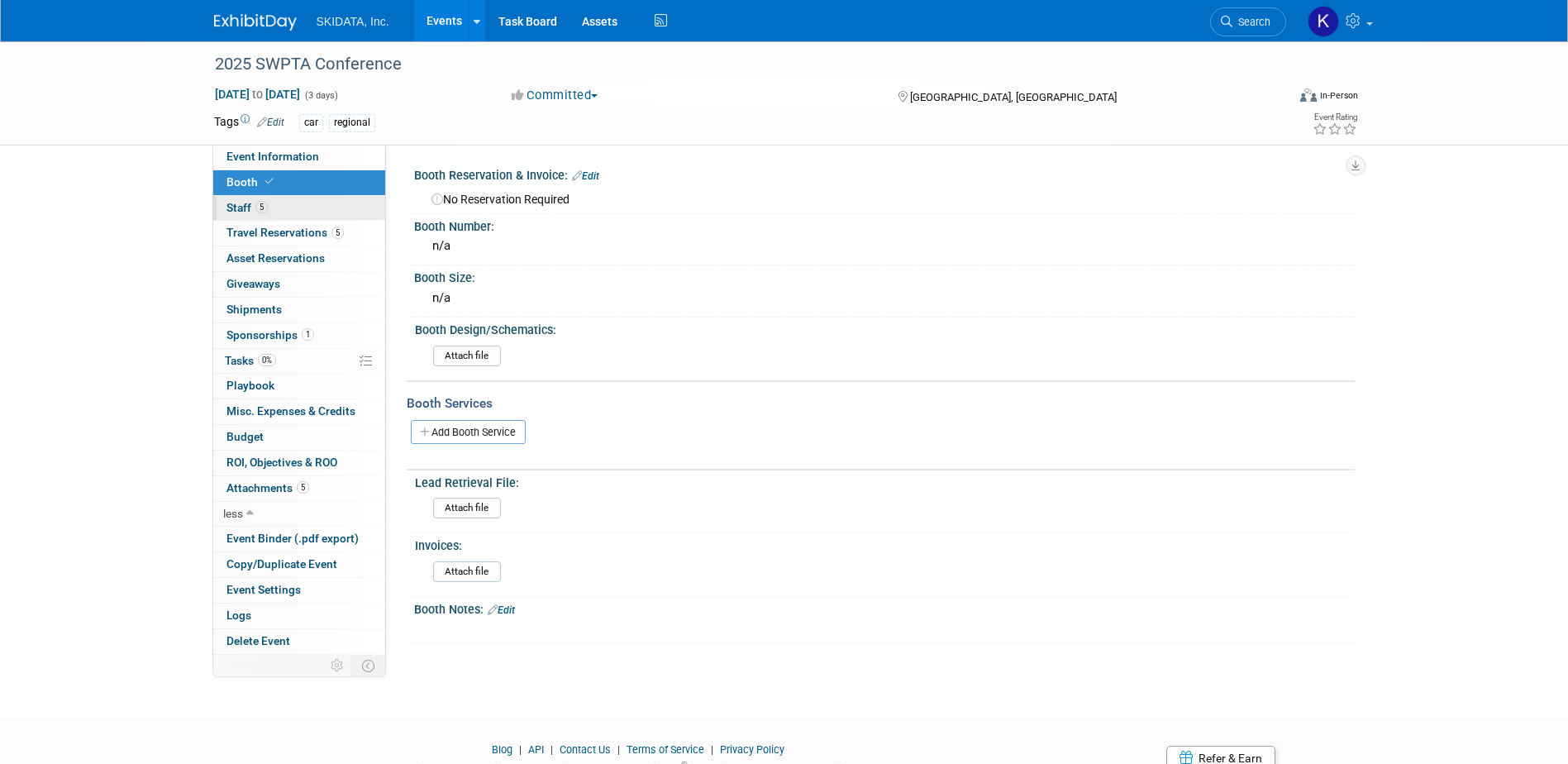
click at [236, 209] on span "Staff 5" at bounding box center [248, 207] width 42 height 13
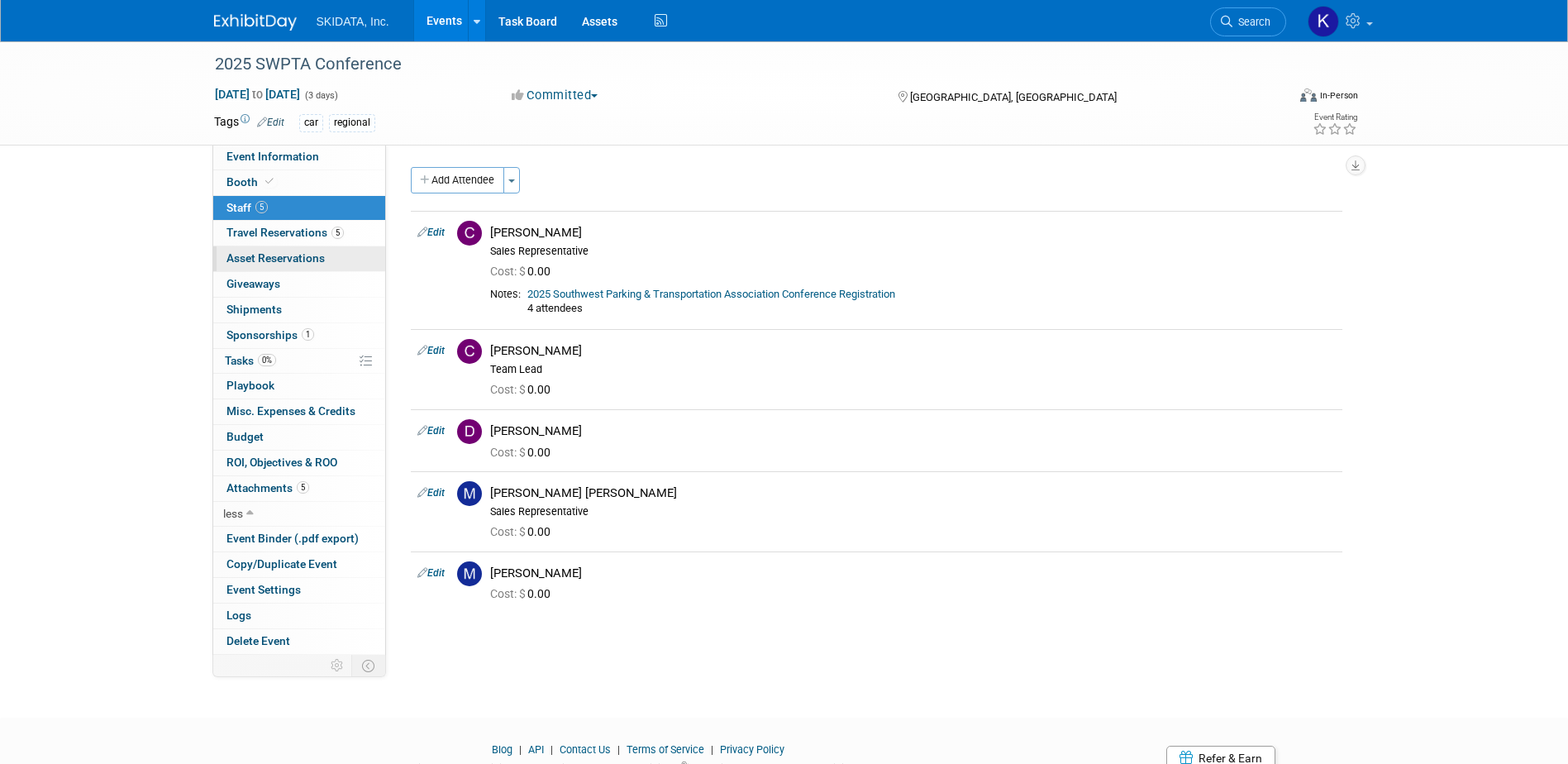
click at [251, 256] on span "Asset Reservations 0" at bounding box center [276, 257] width 98 height 13
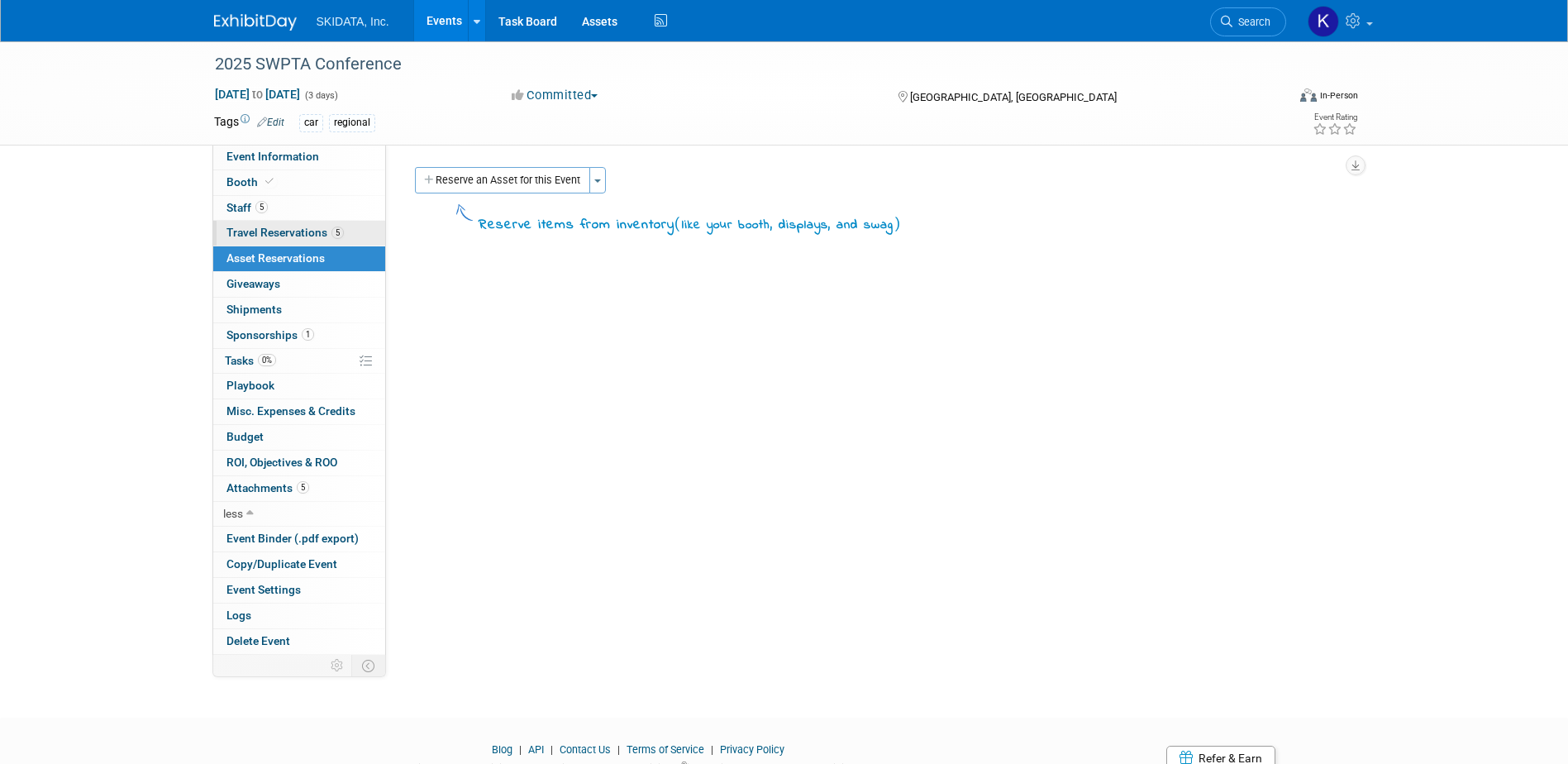
click at [243, 224] on link "5 Travel Reservations 5" at bounding box center [299, 233] width 172 height 25
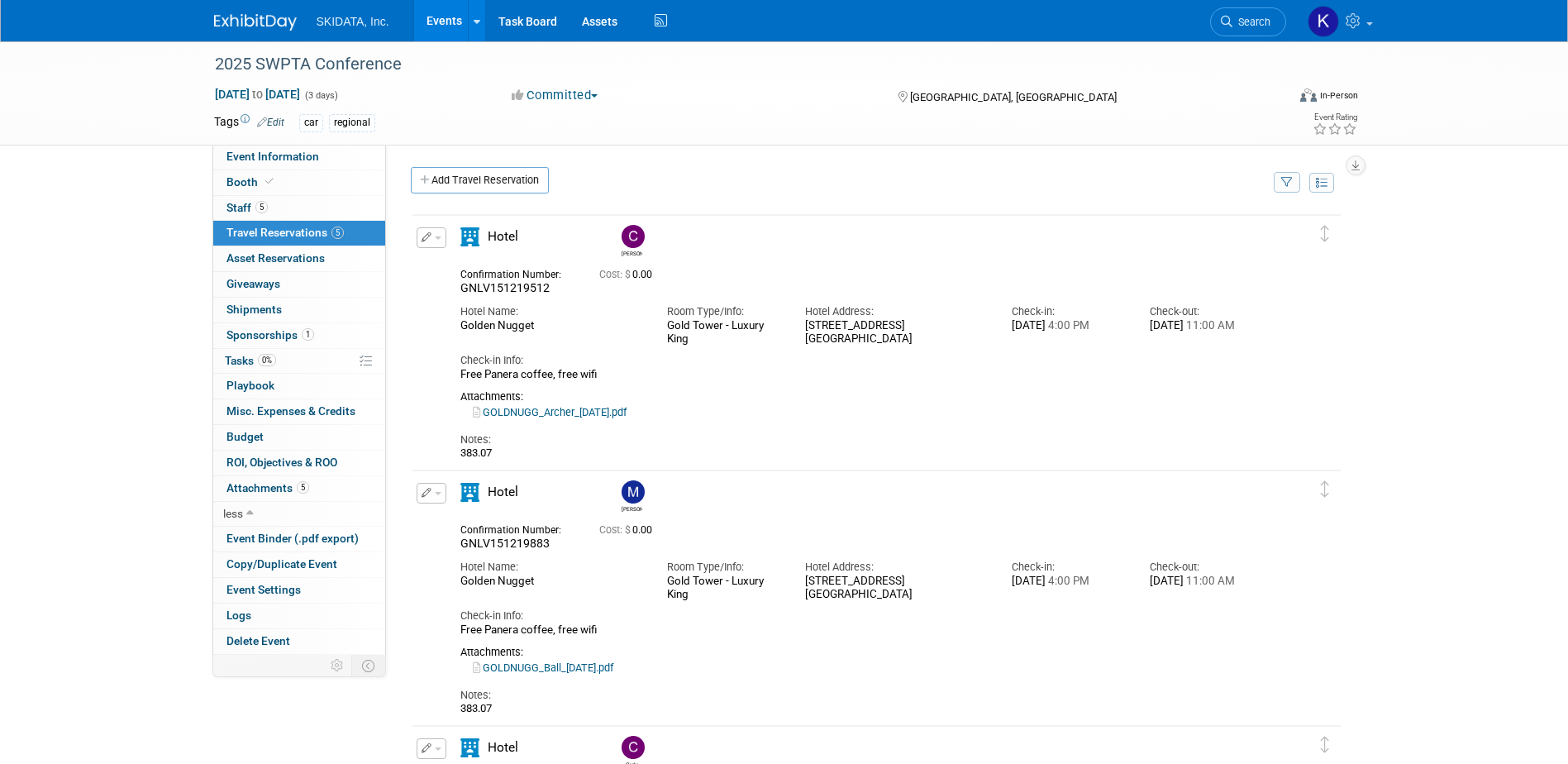
drag, startPoint x: 463, startPoint y: 328, endPoint x: 542, endPoint y: 328, distance: 79.0
click at [542, 328] on div "Golden Nugget" at bounding box center [551, 326] width 182 height 14
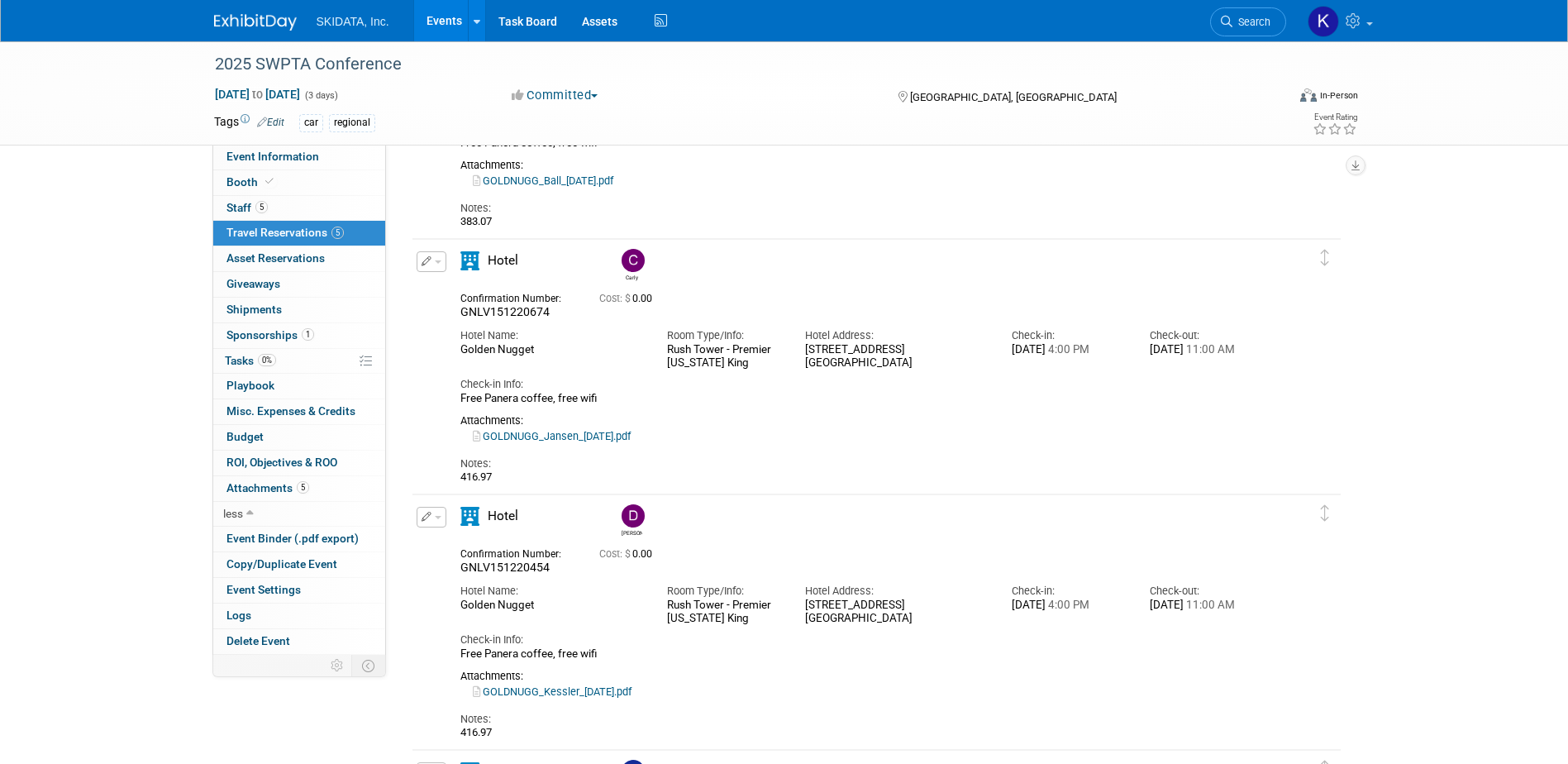
scroll to position [493, 0]
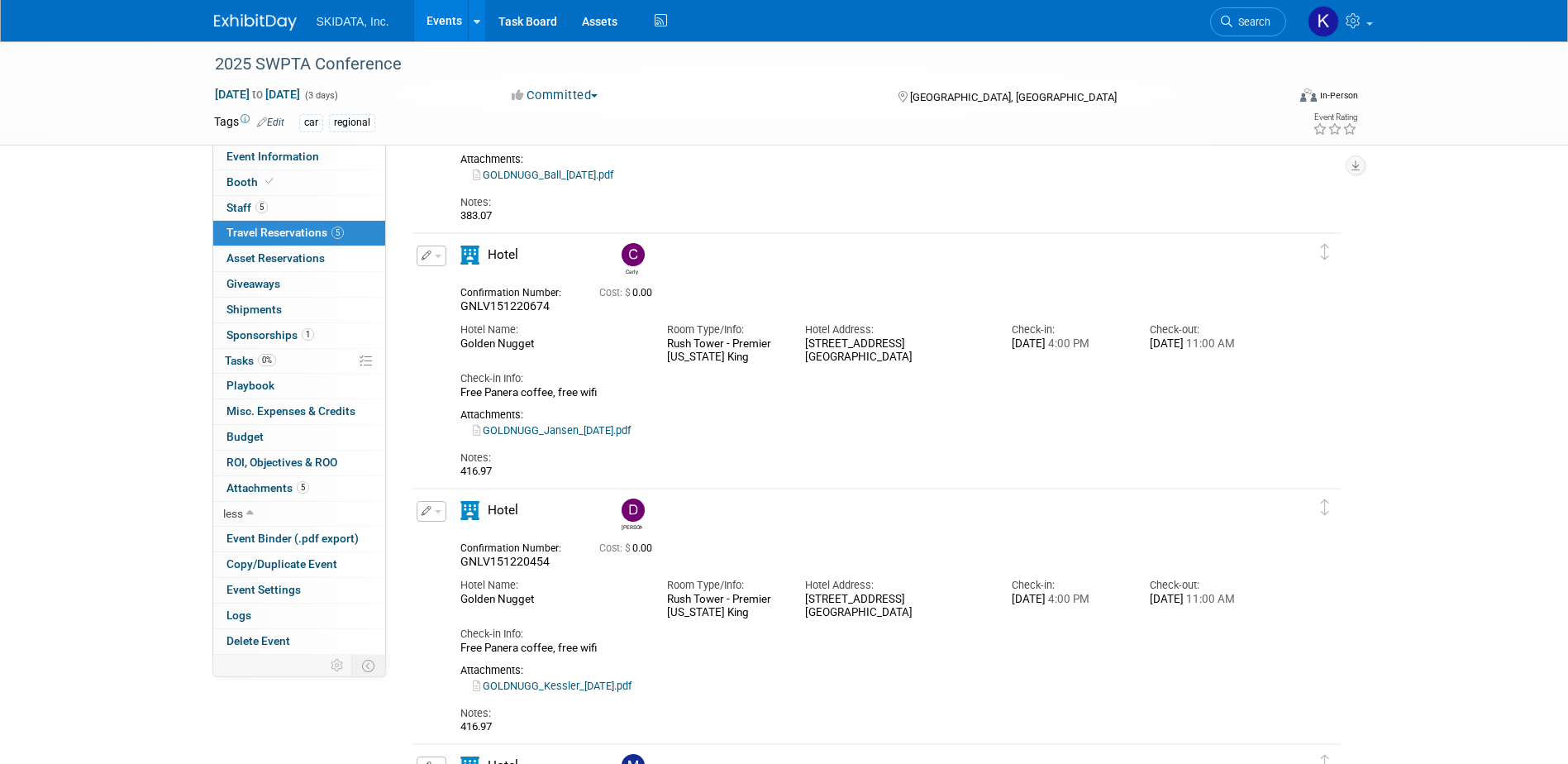
drag, startPoint x: 462, startPoint y: 346, endPoint x: 535, endPoint y: 346, distance: 73.0
click at [535, 346] on div "Golden Nugget" at bounding box center [551, 344] width 182 height 14
copy div "Golden Nugget"
drag, startPoint x: 462, startPoint y: 304, endPoint x: 551, endPoint y: 304, distance: 89.0
click at [551, 304] on div "GNLV151220674" at bounding box center [517, 306] width 114 height 15
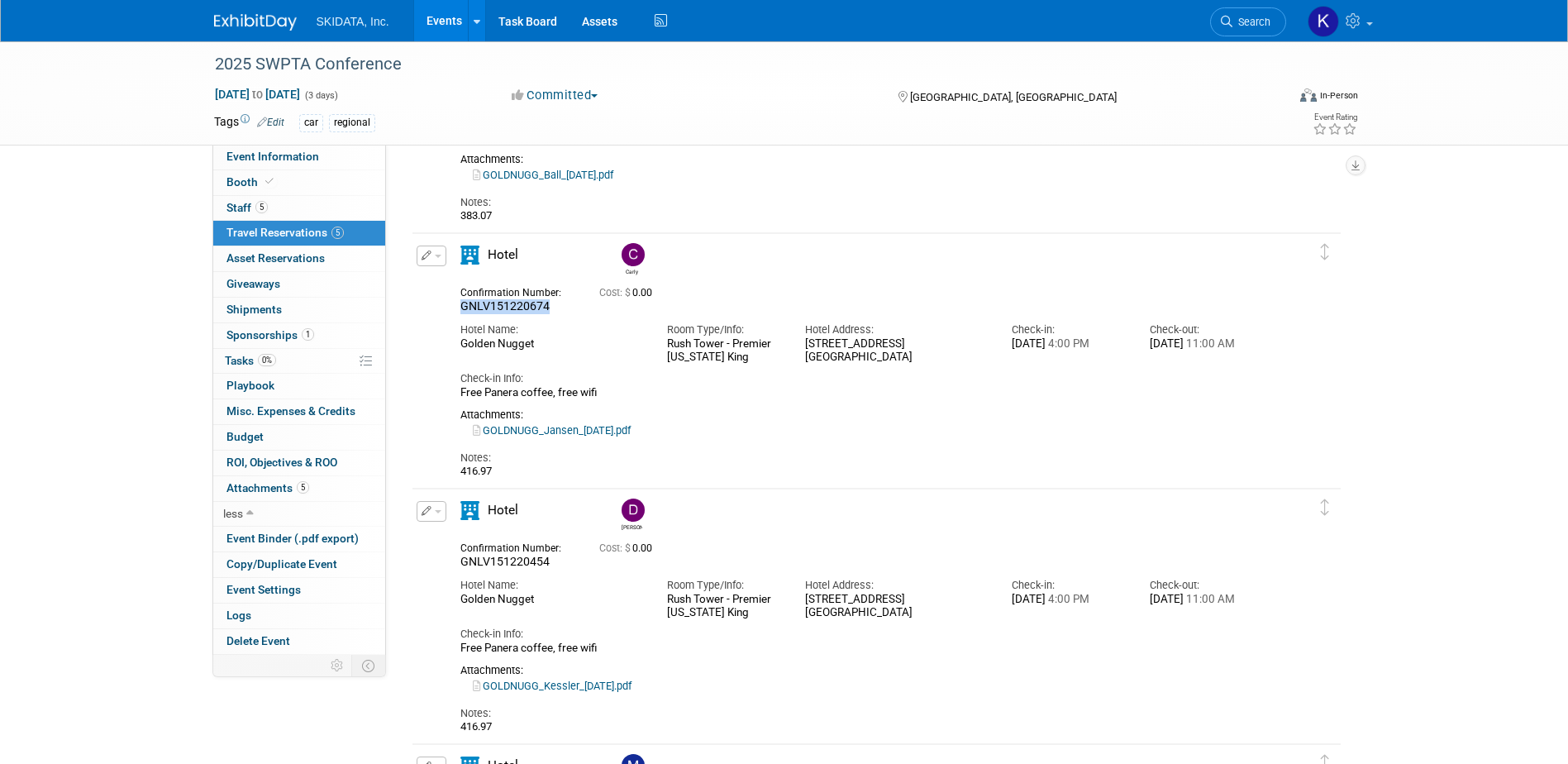
copy span "GNLV151220674"
drag, startPoint x: 1014, startPoint y: 346, endPoint x: 1204, endPoint y: 340, distance: 190.1
click at [1204, 340] on div "Hotel Name: Golden Nugget Room Type/Info: Rush Tower - Premier California King …" at bounding box center [862, 339] width 828 height 50
drag, startPoint x: 1204, startPoint y: 340, endPoint x: 1245, endPoint y: 343, distance: 41.1
click at [1249, 342] on div "Wed. Oct 29, 2025 11:00 AM" at bounding box center [1206, 344] width 113 height 14
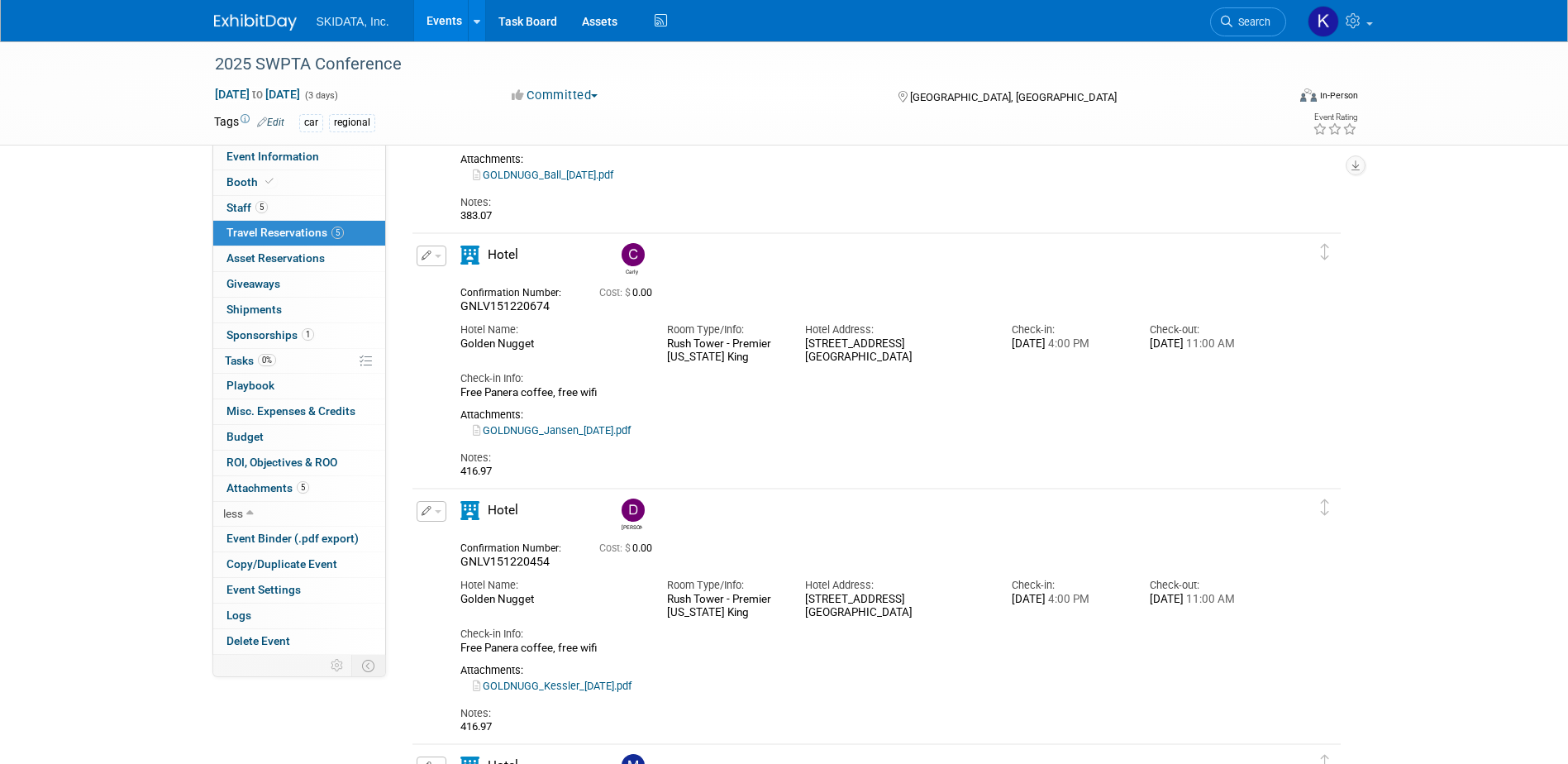
drag, startPoint x: 1238, startPoint y: 342, endPoint x: 1013, endPoint y: 346, distance: 225.0
click at [1013, 346] on div "Hotel Name: Golden Nugget Room Type/Info: Rush Tower - Premier California King …" at bounding box center [862, 339] width 828 height 50
drag, startPoint x: 1013, startPoint y: 346, endPoint x: 1013, endPoint y: 357, distance: 11.0
click at [1046, 349] on span "4:00 PM" at bounding box center [1067, 343] width 43 height 12
drag, startPoint x: 1012, startPoint y: 344, endPoint x: 1101, endPoint y: 342, distance: 89.0
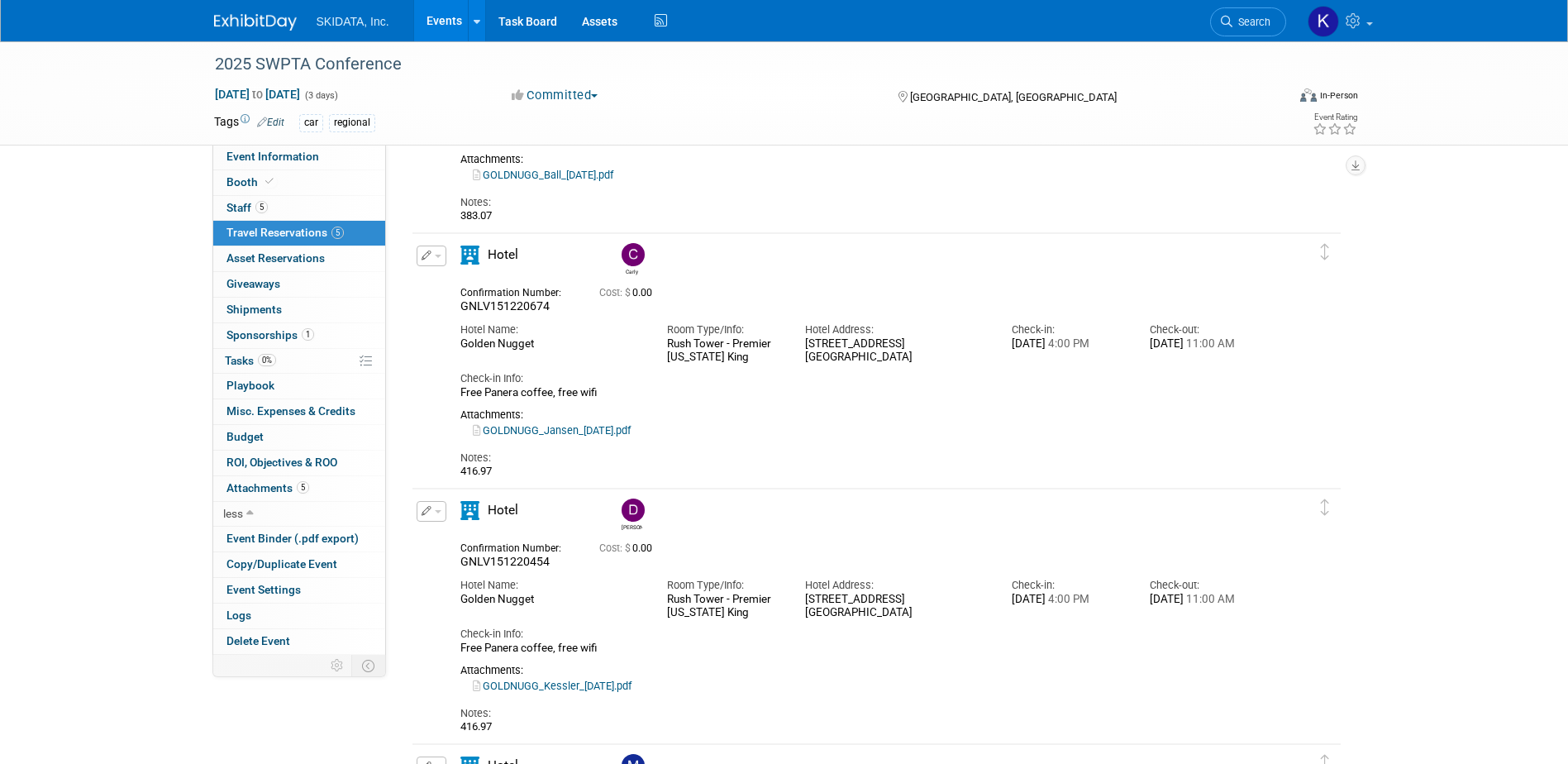
click at [1101, 342] on div "Sun. Oct 26, 2025 4:00 PM" at bounding box center [1068, 344] width 113 height 14
copy div "Sun. Oct 26, 2025"
click at [1146, 344] on div "Check-out: Wed. Oct 29, 2025 11:00 AM" at bounding box center [1206, 332] width 138 height 37
drag, startPoint x: 1150, startPoint y: 344, endPoint x: 1244, endPoint y: 343, distance: 94.0
click at [1244, 343] on div "Wed. Oct 29, 2025 11:00 AM" at bounding box center [1206, 344] width 113 height 14
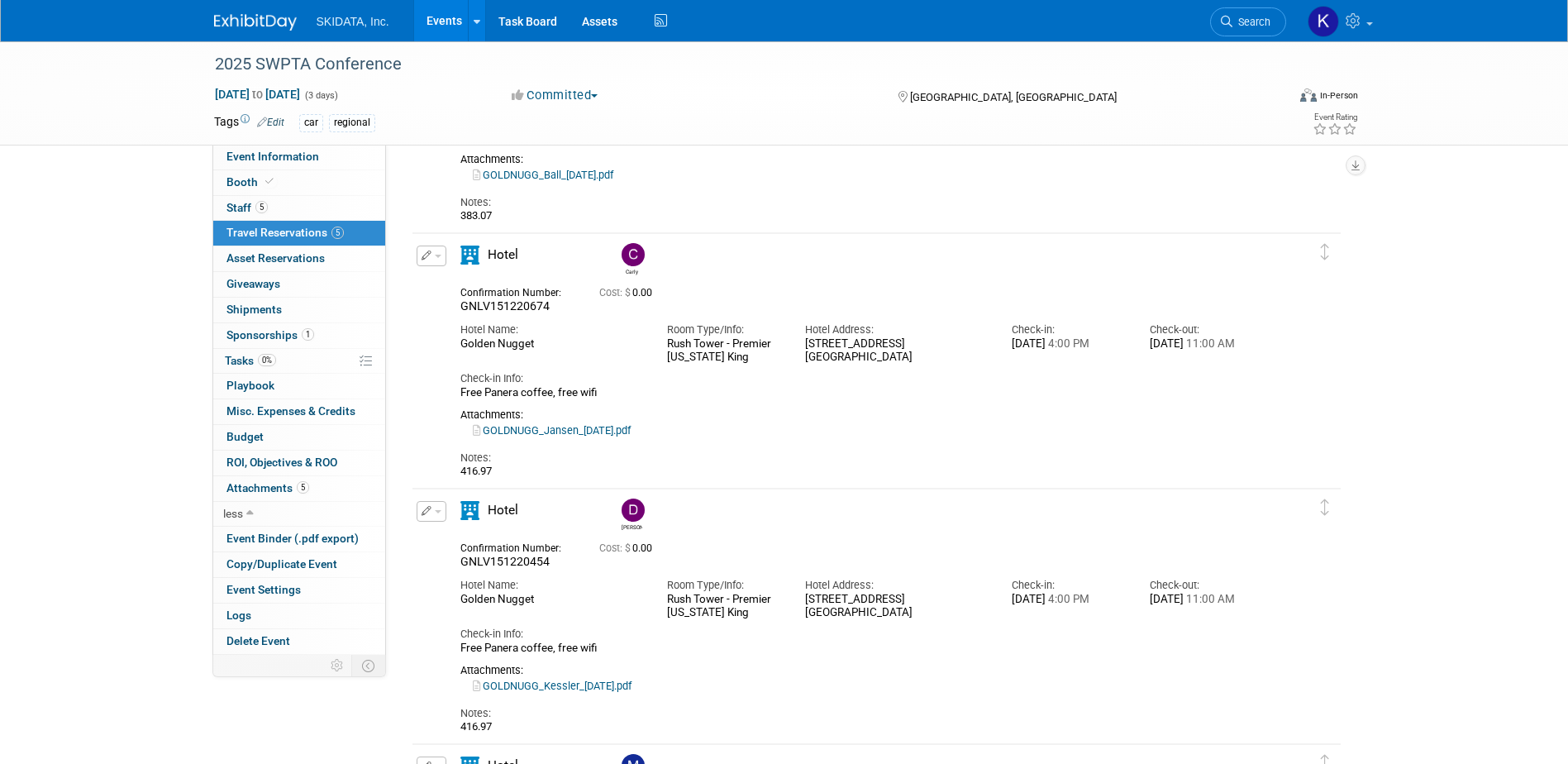
copy div "Wed. Oct 29, 2025"
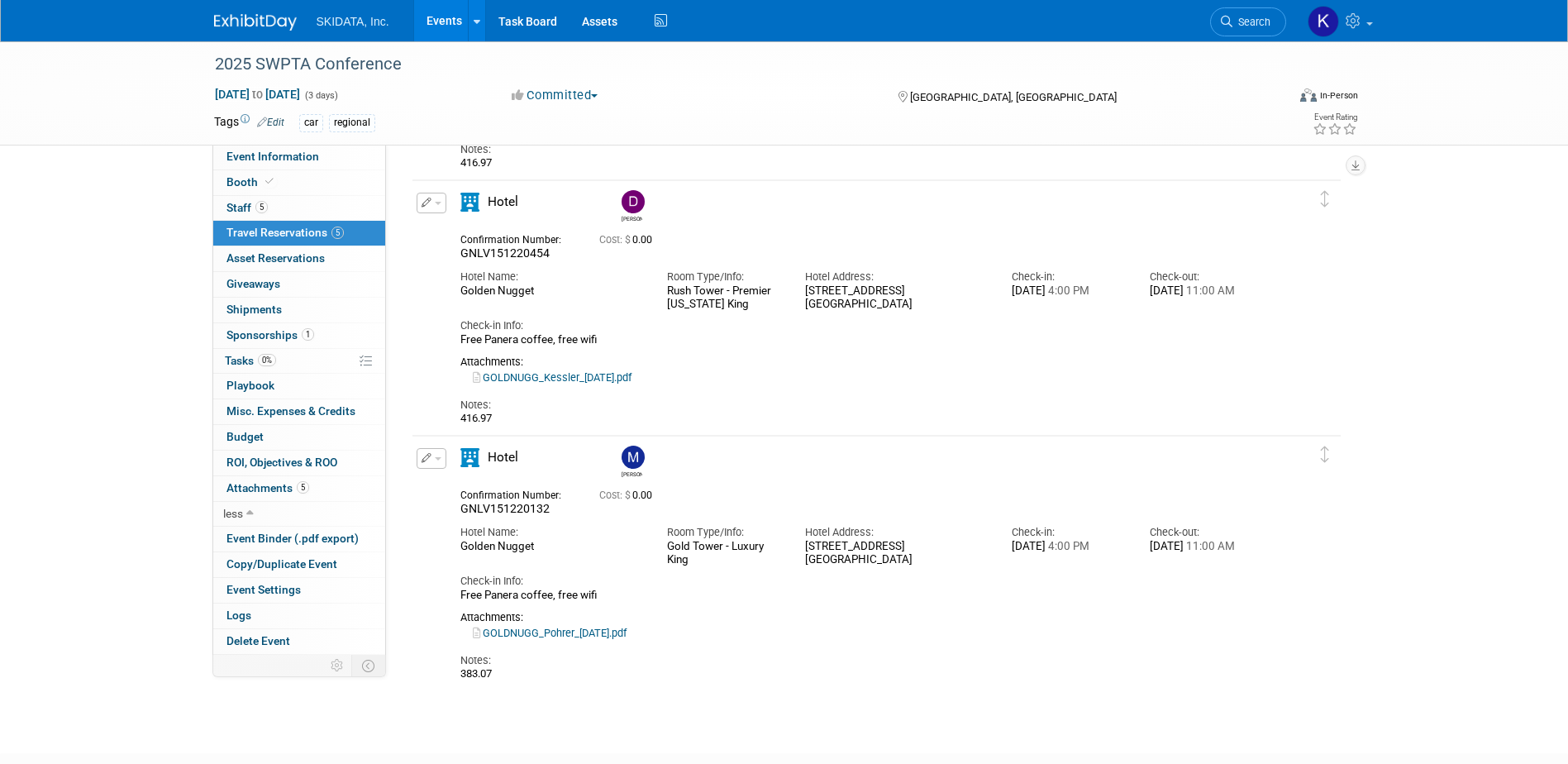
scroll to position [820, 0]
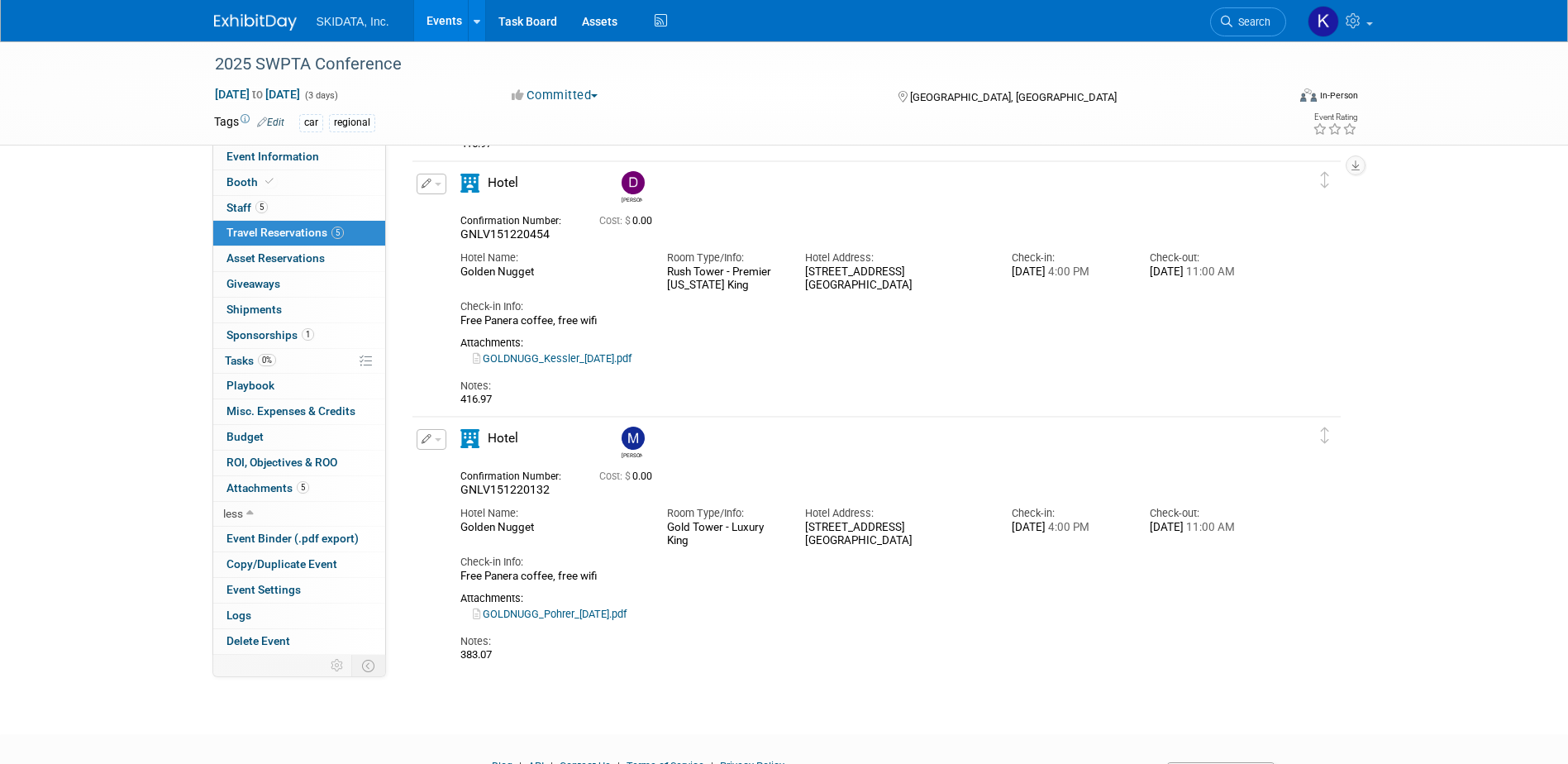
click at [461, 489] on span "GNLV151220132" at bounding box center [505, 489] width 90 height 13
click at [457, 488] on div "Confirmation Number: GNLV151220132" at bounding box center [518, 482] width 139 height 32
click at [463, 493] on span "GNLV151220132" at bounding box center [505, 489] width 90 height 13
drag, startPoint x: 462, startPoint y: 492, endPoint x: 553, endPoint y: 489, distance: 91.0
click at [553, 489] on div "GNLV151220132" at bounding box center [517, 490] width 114 height 15
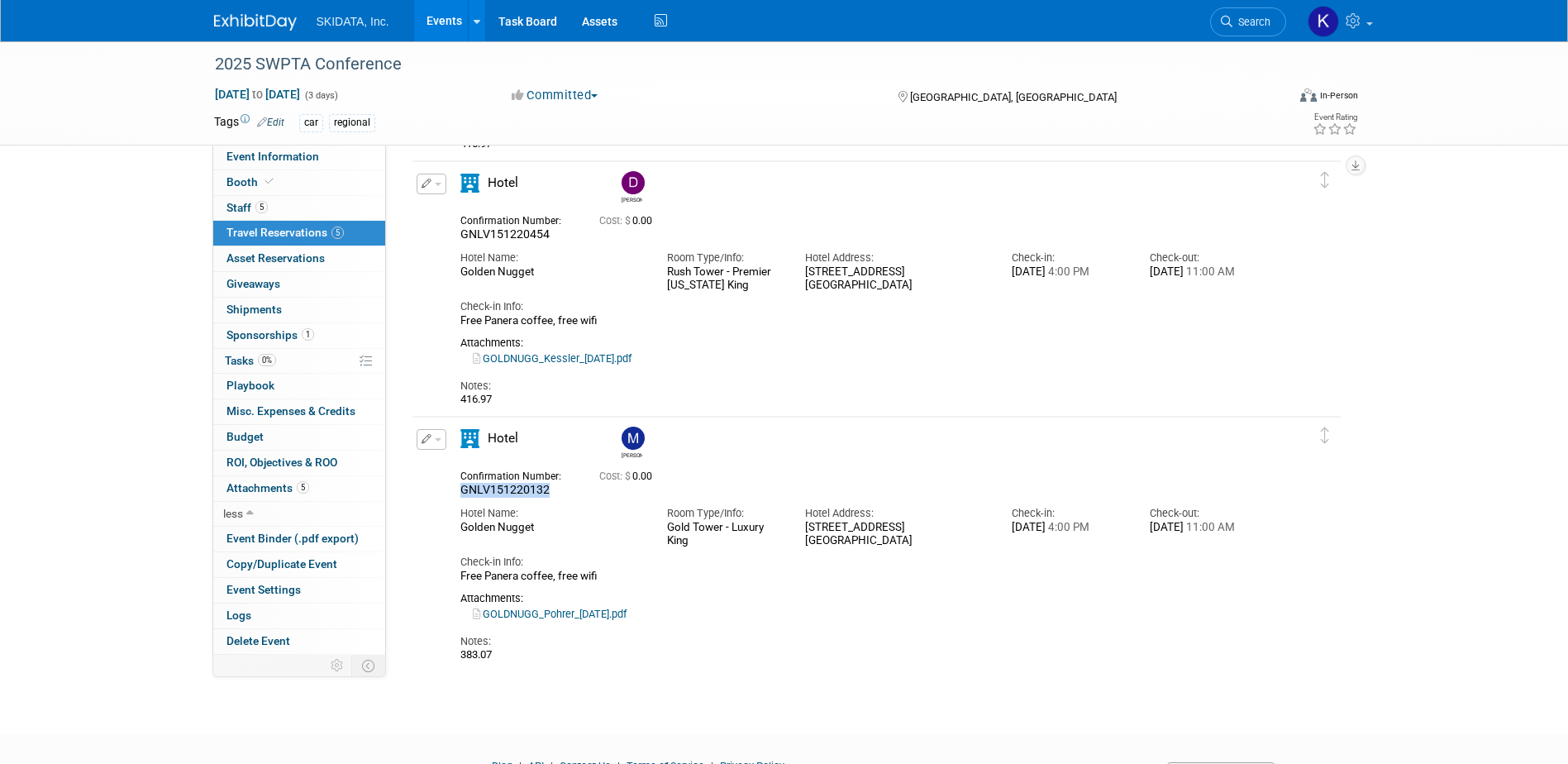
copy span "GNLV151220132"
drag, startPoint x: 1012, startPoint y: 525, endPoint x: 1171, endPoint y: 529, distance: 159.1
click at [1171, 529] on div "Hotel Name: Golden Nugget Room Type/Info: Gold Tower - Luxury King Hotel Addres…" at bounding box center [862, 523] width 828 height 50
drag, startPoint x: 1171, startPoint y: 529, endPoint x: 1102, endPoint y: 534, distance: 69.2
click at [1103, 532] on div "Sun. Oct 26, 2025 4:00 PM" at bounding box center [1068, 528] width 113 height 14
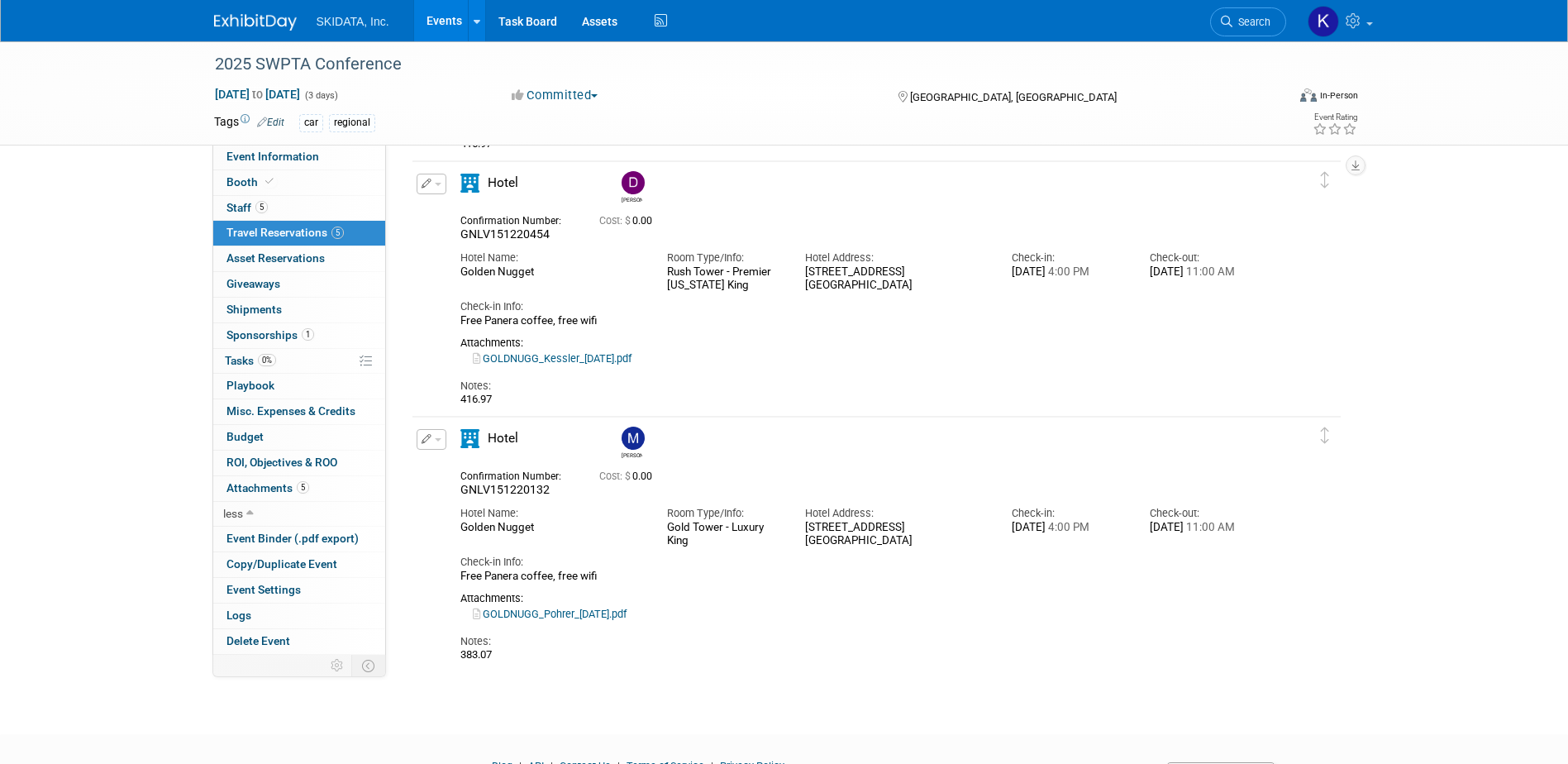
drag, startPoint x: 1105, startPoint y: 528, endPoint x: 1001, endPoint y: 535, distance: 104.2
click at [1001, 535] on div "Check-in: Sun. Oct 26, 2025 4:00 PM" at bounding box center [1068, 516] width 138 height 37
copy div "Sun. Oct 26, 2025"
drag, startPoint x: 1153, startPoint y: 531, endPoint x: 1243, endPoint y: 525, distance: 90.2
click at [1243, 525] on div "Wed. Oct 29, 2025 11:00 AM" at bounding box center [1206, 528] width 113 height 14
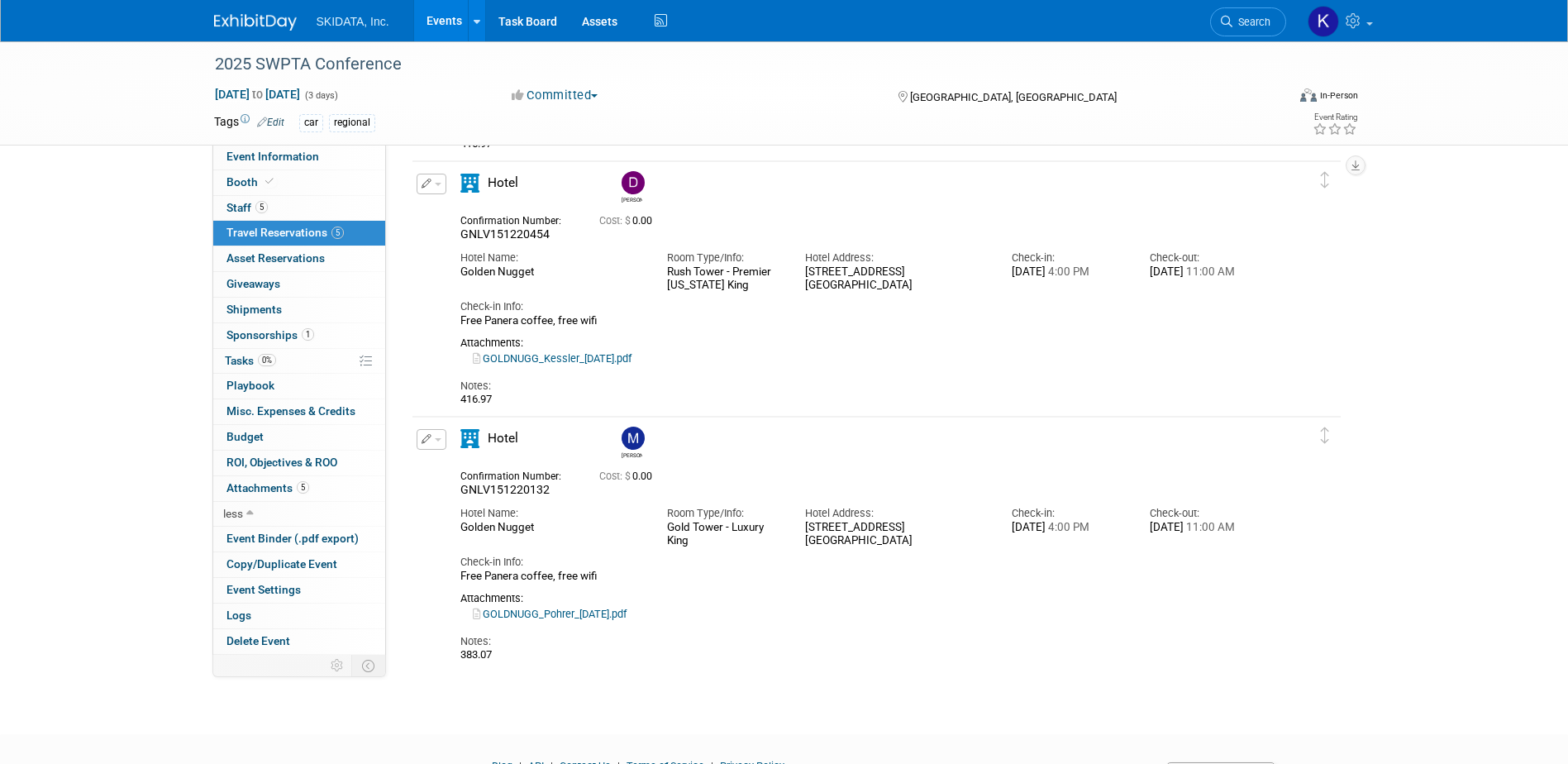
copy div "Wed. Oct 29, 2025"
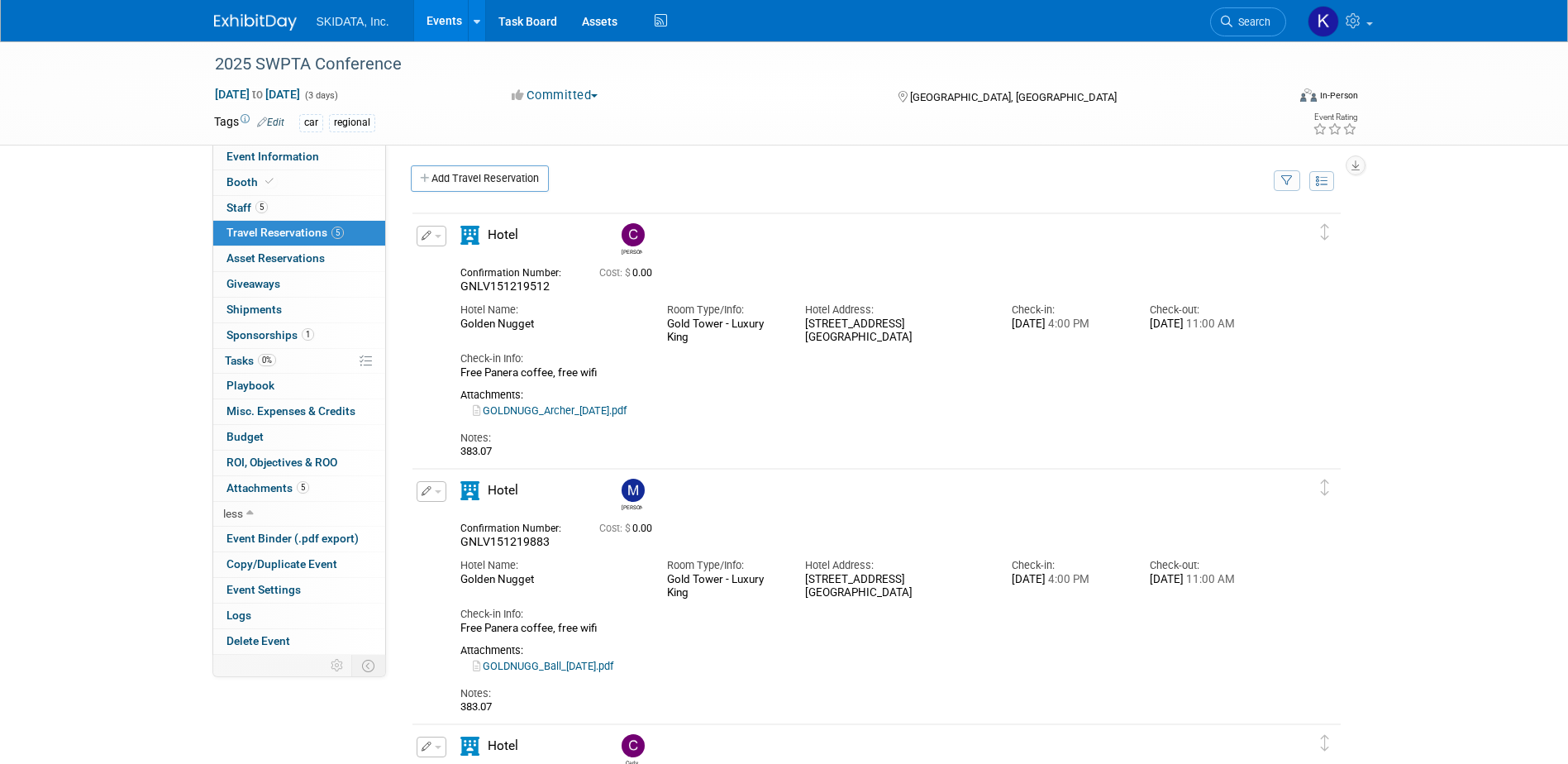
scroll to position [0, 0]
drag, startPoint x: 550, startPoint y: 290, endPoint x: 455, endPoint y: 288, distance: 95.0
click at [455, 288] on div "Confirmation Number: GNLV151219512" at bounding box center [518, 279] width 139 height 32
copy span "GNLV151219512"
drag, startPoint x: 1011, startPoint y: 327, endPoint x: 1096, endPoint y: 327, distance: 85.0
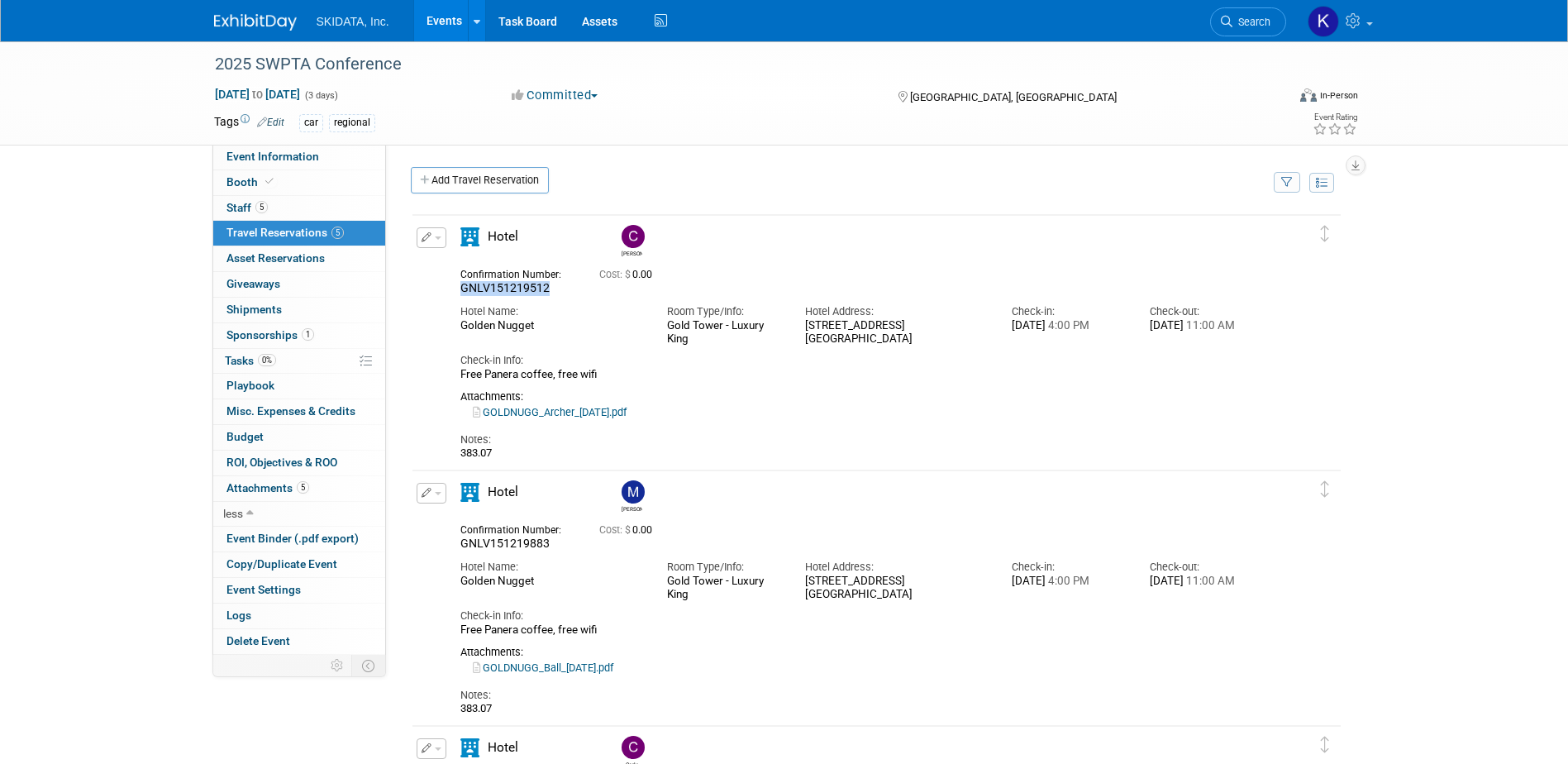
click at [1096, 327] on div "Check-in: Sun. Oct 26, 2025 4:00 PM" at bounding box center [1068, 315] width 138 height 37
copy div "Sun. Oct 26, 2025"
drag, startPoint x: 551, startPoint y: 546, endPoint x: 438, endPoint y: 550, distance: 113.1
click at [438, 550] on div "Edit Reservation Michael" at bounding box center [865, 600] width 904 height 233
copy span "GNLV151219883"
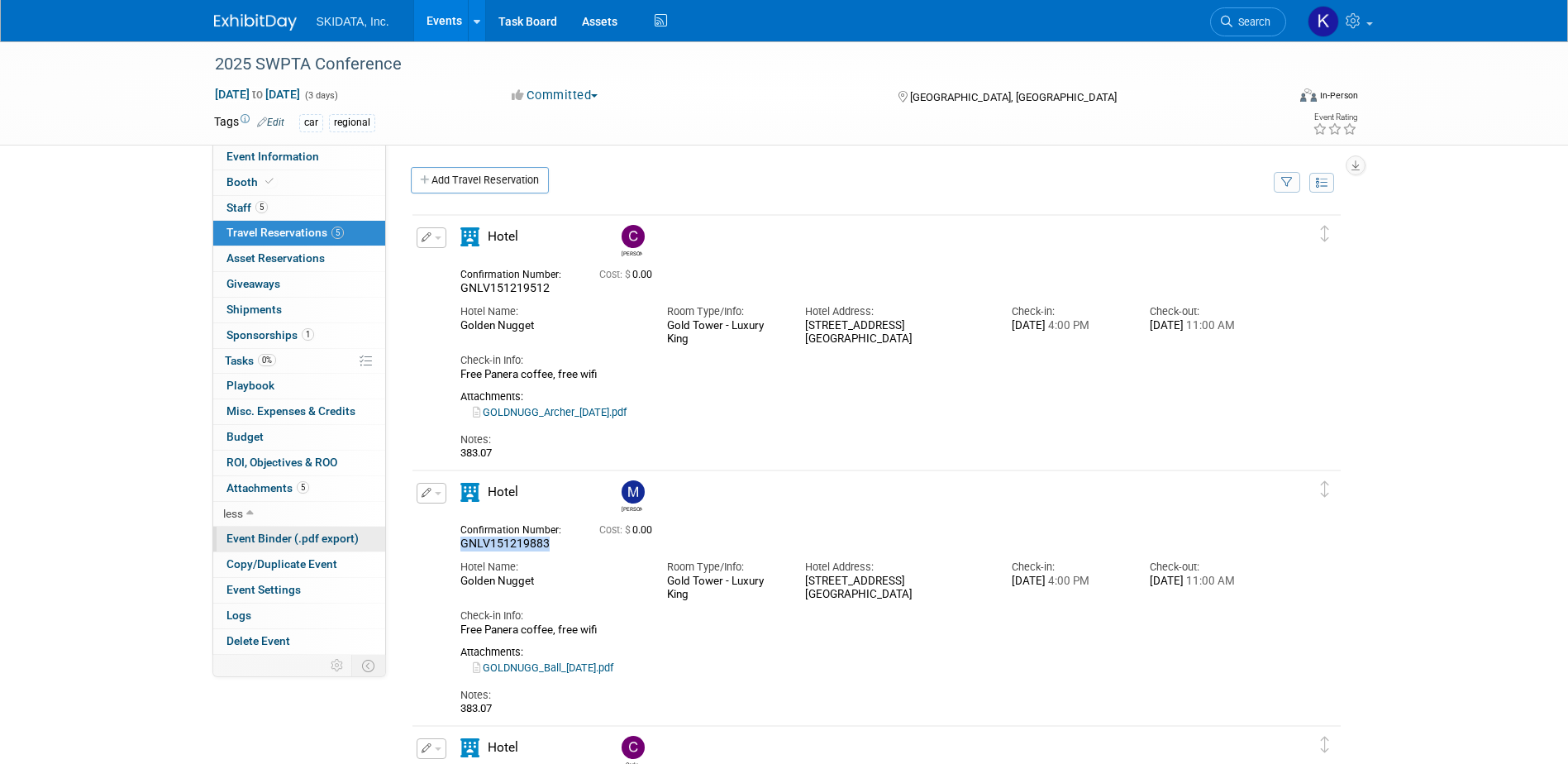
click at [249, 537] on span "Event Binder (.pdf export)" at bounding box center [293, 538] width 132 height 13
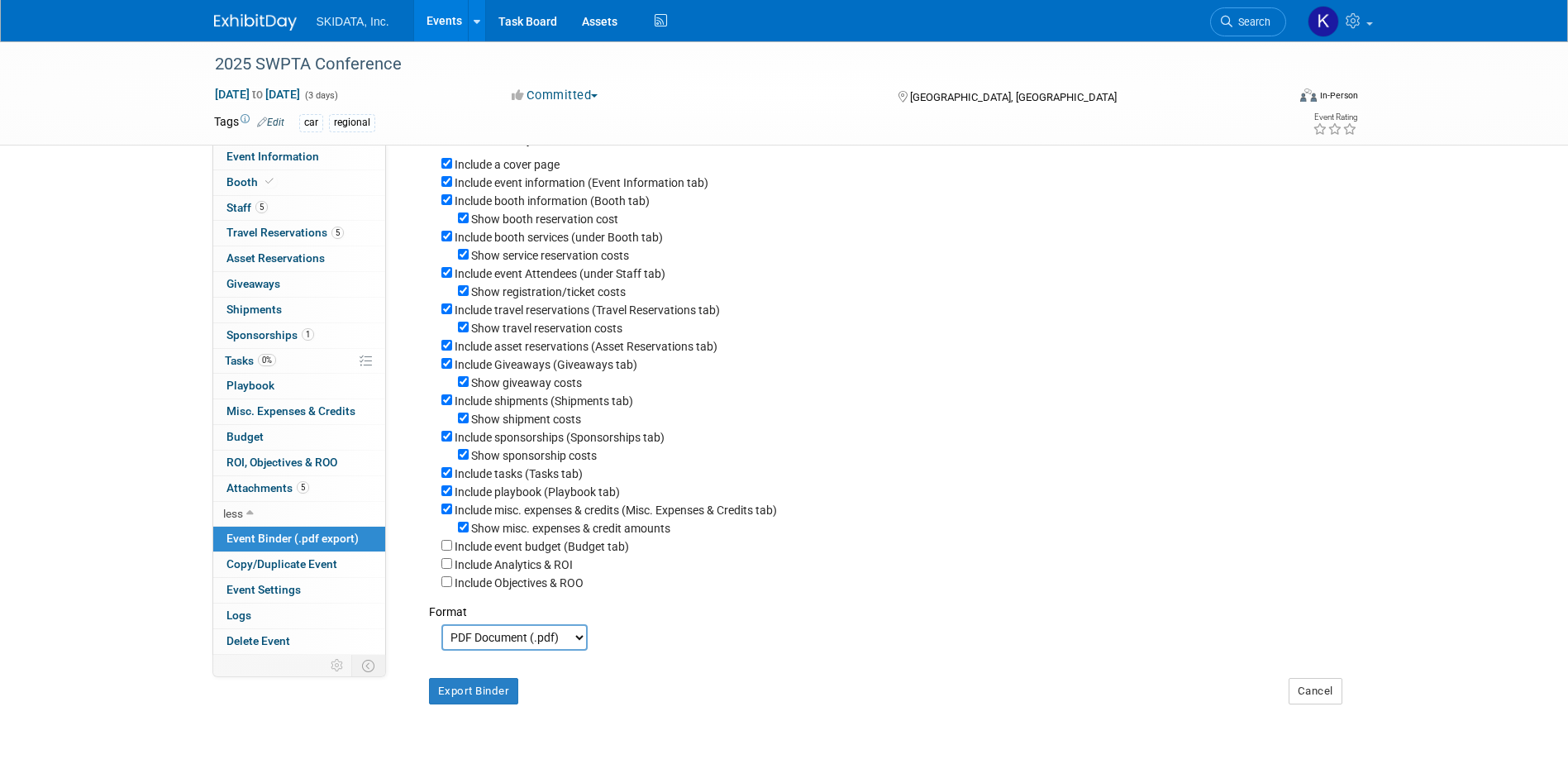
scroll to position [63, 0]
click at [247, 382] on span "Playbook 0" at bounding box center [250, 385] width 48 height 13
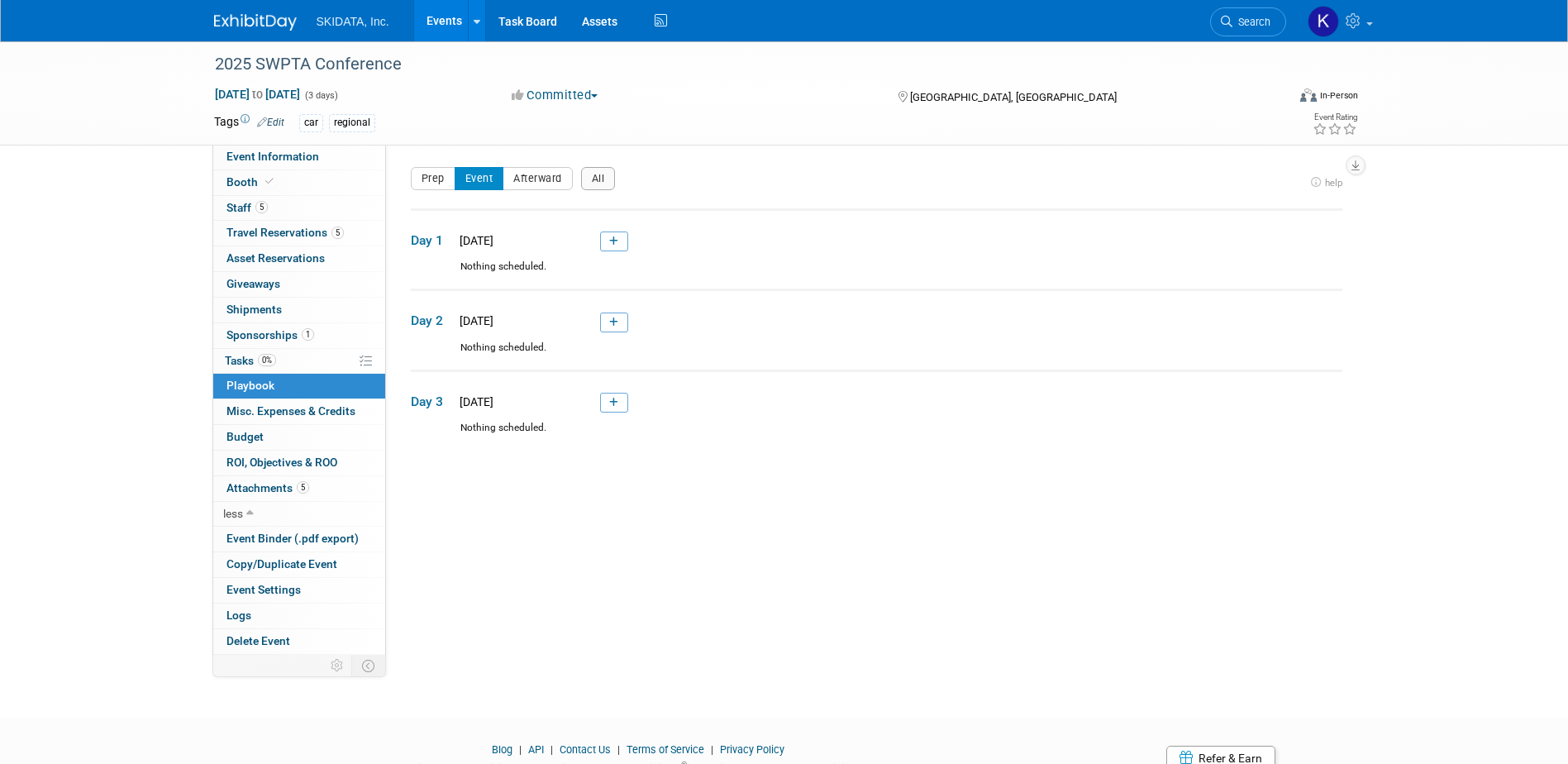
click at [462, 265] on div "Nothing scheduled." at bounding box center [877, 274] width 932 height 29
click at [458, 264] on div "Nothing scheduled." at bounding box center [877, 274] width 932 height 29
drag, startPoint x: 461, startPoint y: 264, endPoint x: 548, endPoint y: 267, distance: 87.1
click at [548, 267] on div "Nothing scheduled." at bounding box center [877, 274] width 932 height 29
click at [450, 341] on div "Nothing scheduled." at bounding box center [877, 355] width 932 height 29
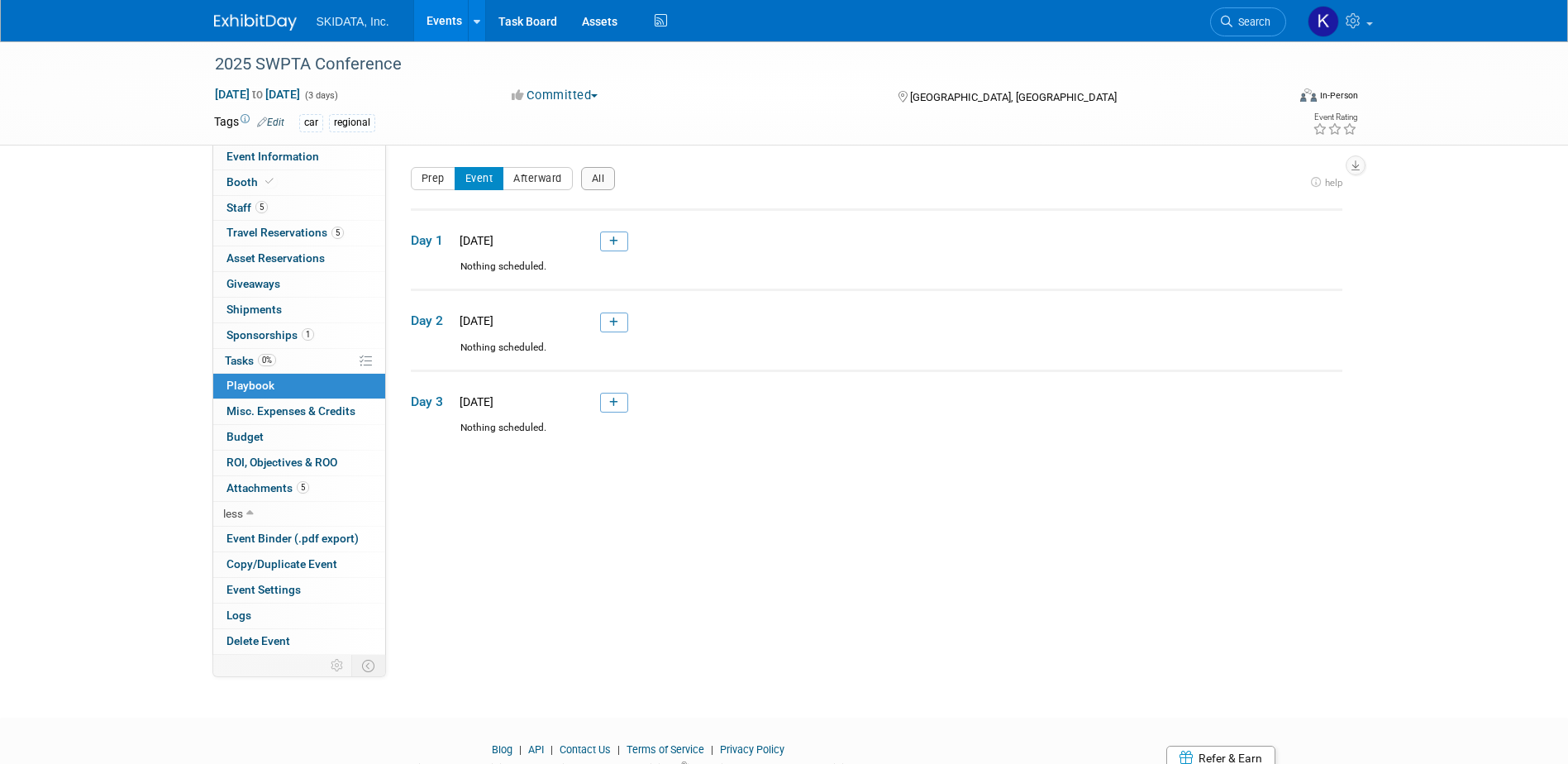
drag, startPoint x: 462, startPoint y: 346, endPoint x: 552, endPoint y: 348, distance: 90.0
click at [552, 348] on div "Nothing scheduled." at bounding box center [877, 355] width 932 height 29
click at [140, 282] on div "2025 SWPTA Conference Oct 27, 2025 to Oct 29, 2025 (3 days) Oct 27, 2025 to Oct…" at bounding box center [784, 365] width 1568 height 647
click at [252, 336] on span "Sponsorships 1" at bounding box center [270, 335] width 88 height 13
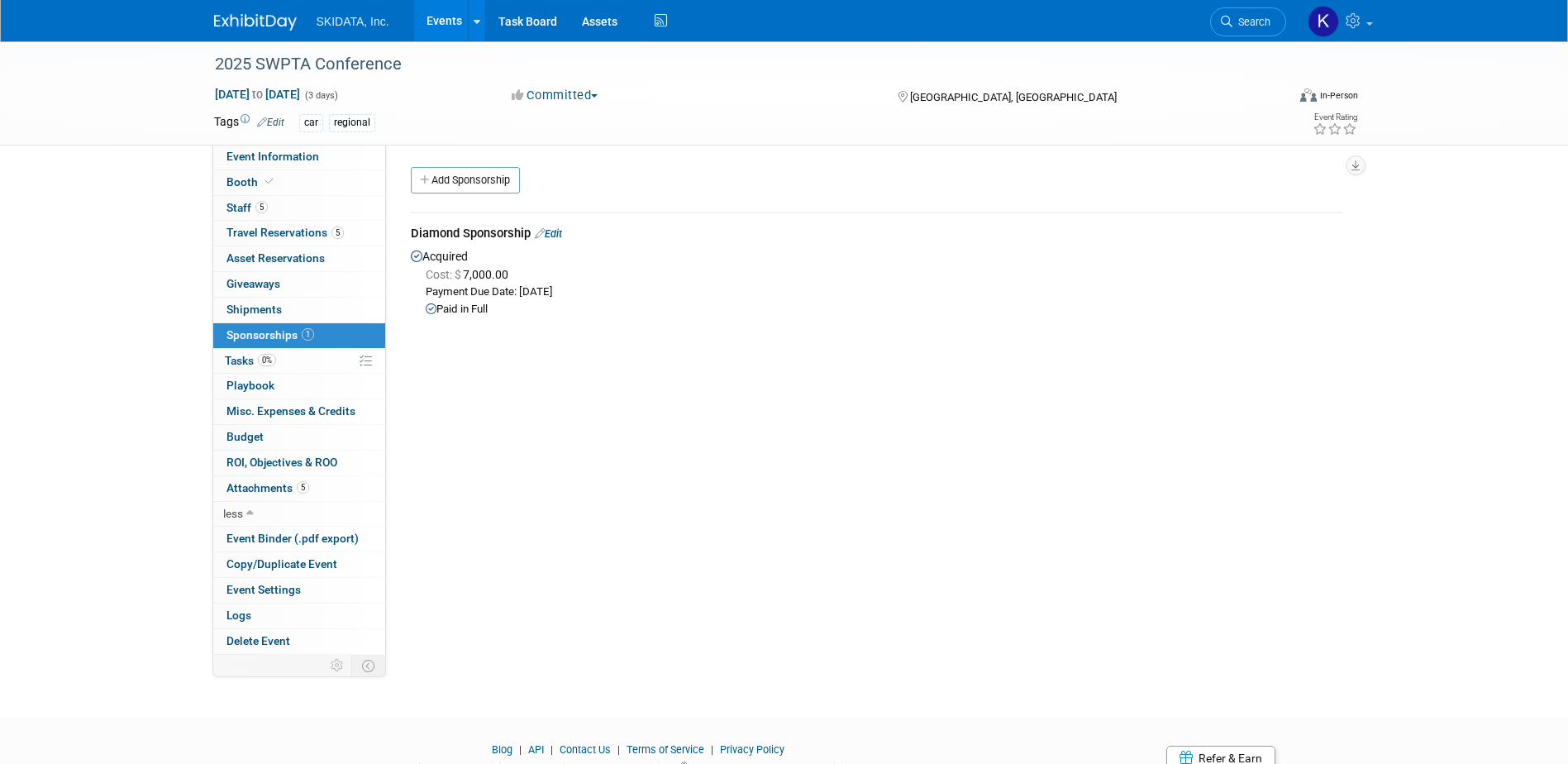
drag, startPoint x: 513, startPoint y: 232, endPoint x: 397, endPoint y: 230, distance: 116.0
click at [397, 230] on div "Event Website: Edit https://southwestparking.org/events Event Venue Name: Golde…" at bounding box center [870, 399] width 969 height 510
